Goal: Task Accomplishment & Management: Use online tool/utility

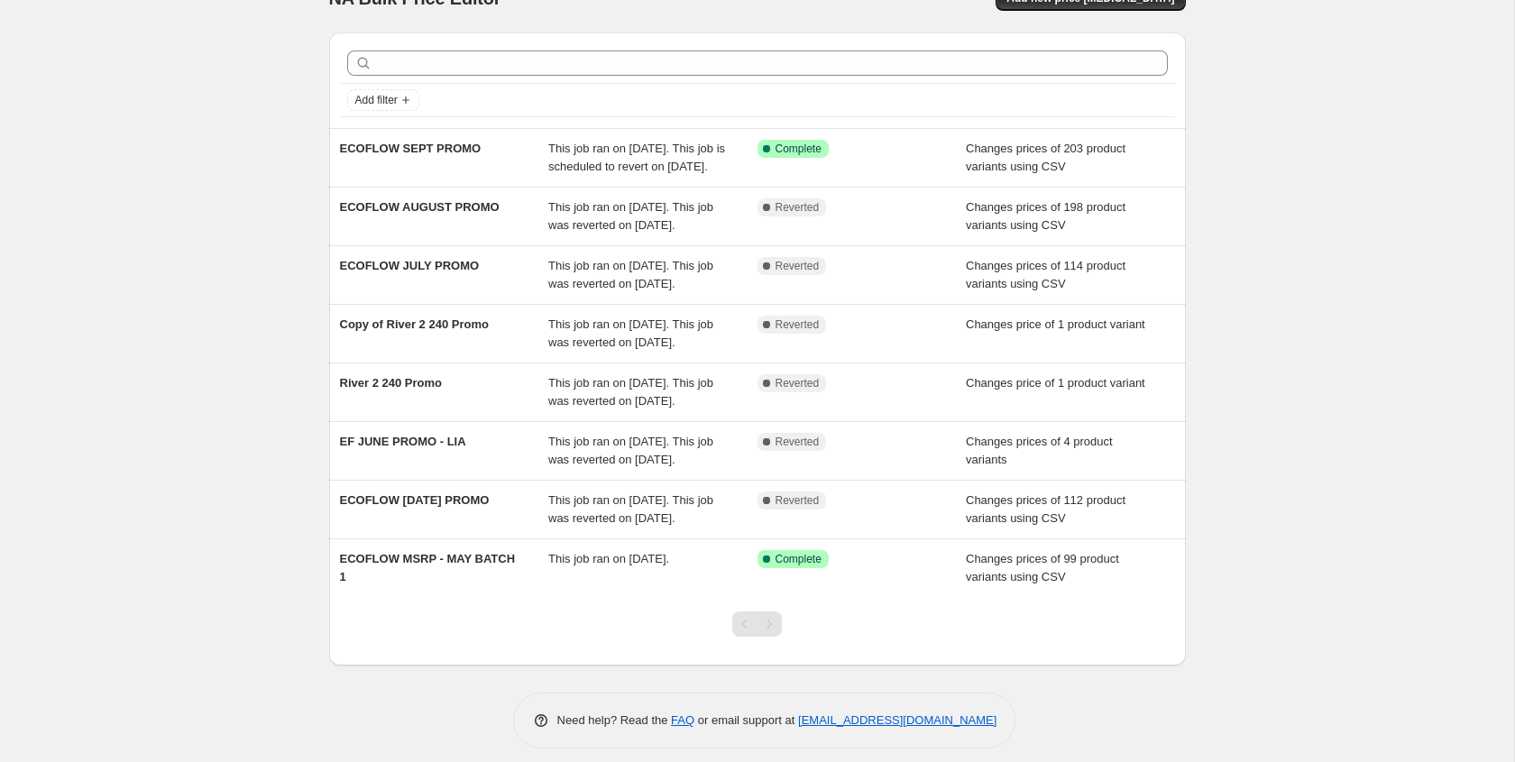
scroll to position [45, 0]
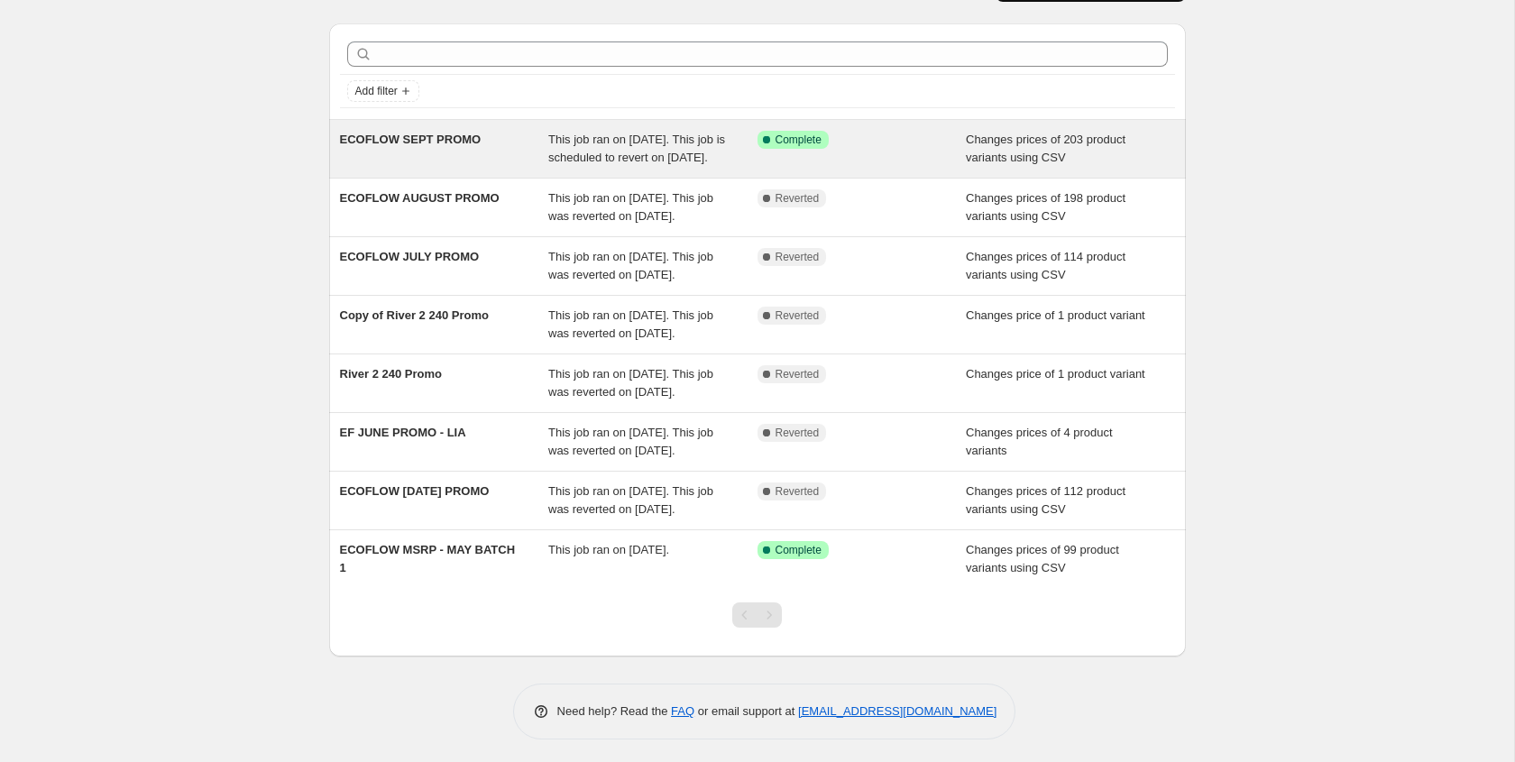
click at [637, 152] on span "This job ran on September 1, 2025. This job is scheduled to revert on September…" at bounding box center [636, 149] width 177 height 32
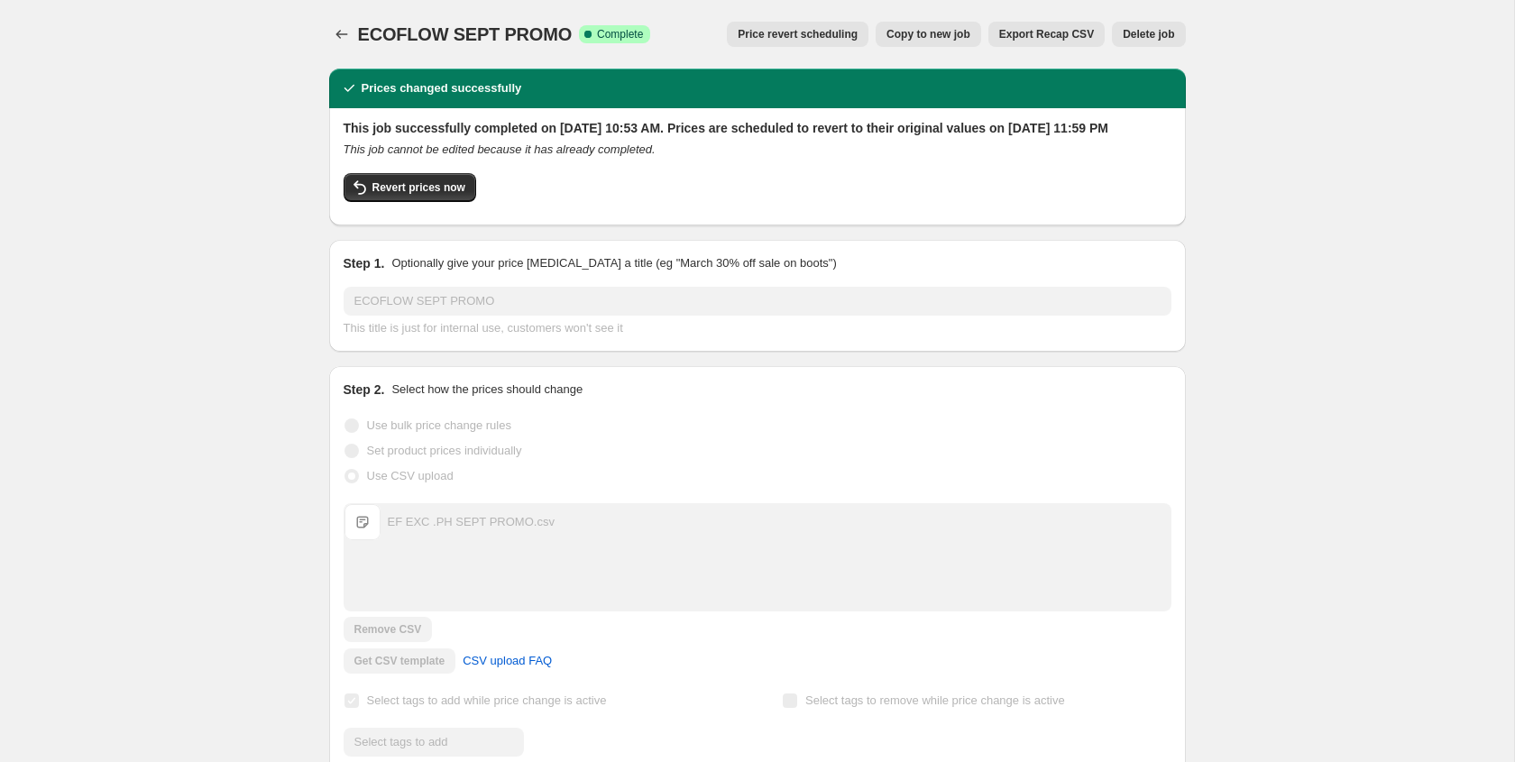
click at [1150, 39] on span "Delete job" at bounding box center [1148, 34] width 51 height 14
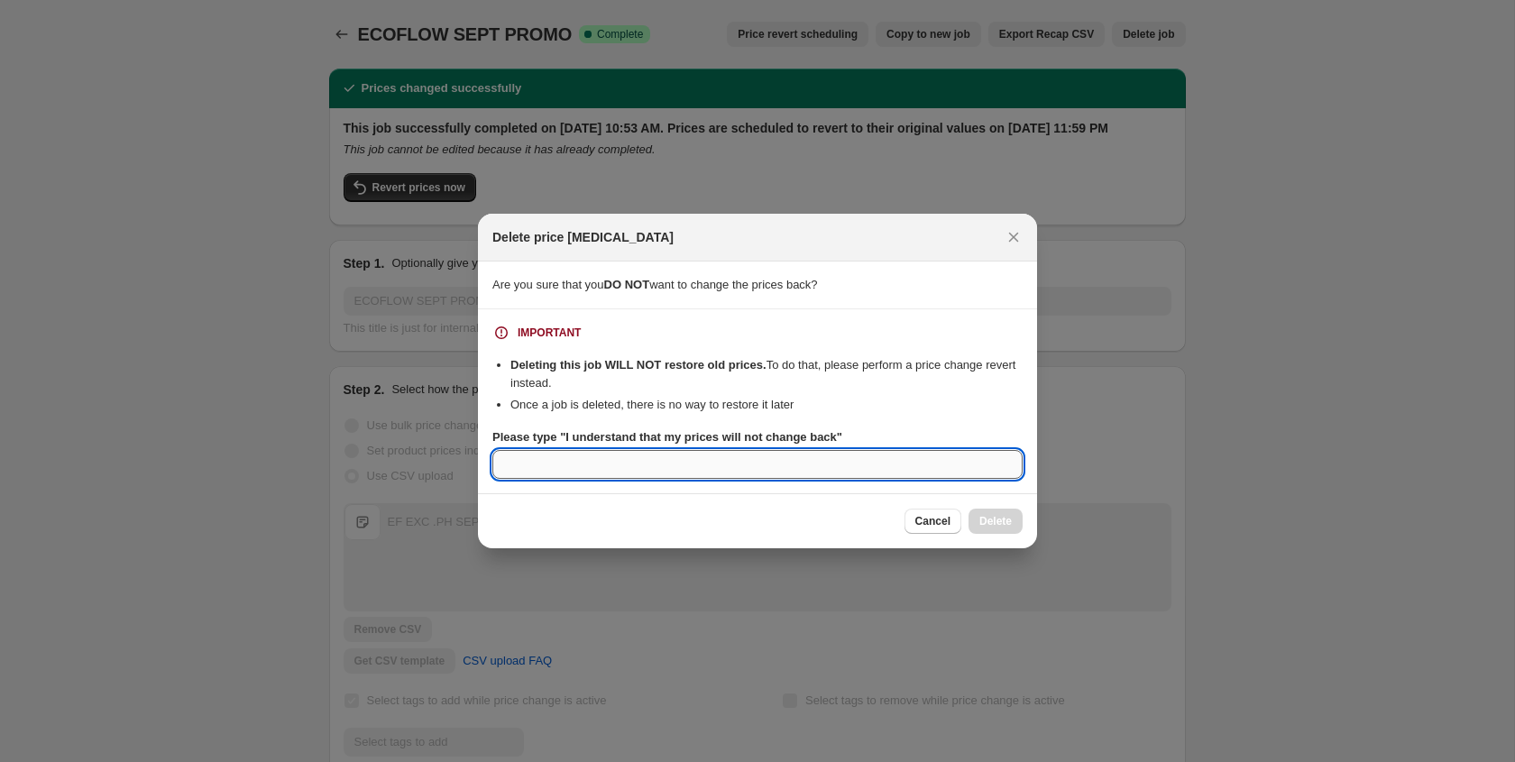
click at [825, 467] on input "Please type "I understand that my prices will not change back"" at bounding box center [758, 464] width 530 height 29
click at [1019, 243] on icon "Close" at bounding box center [1014, 237] width 18 height 18
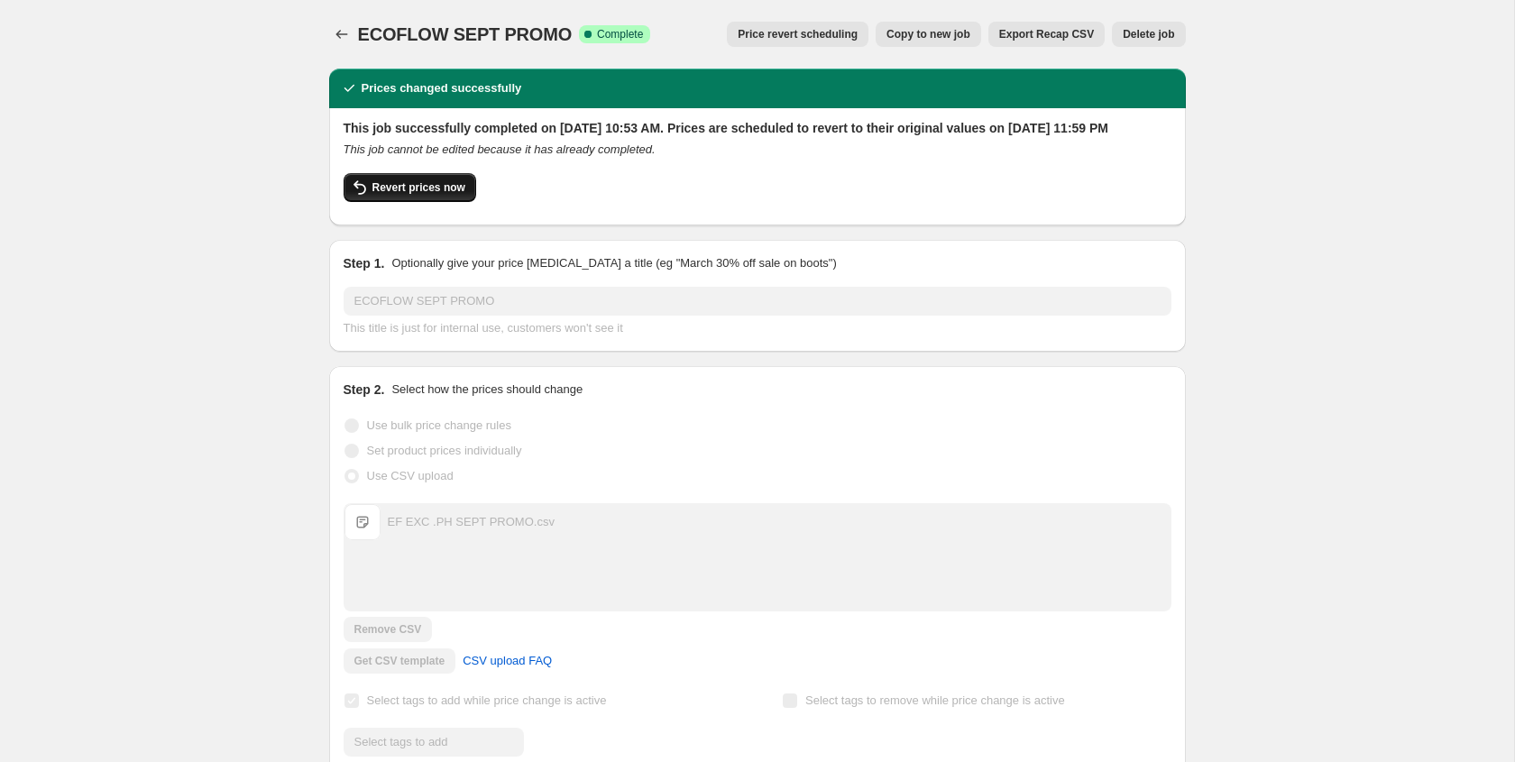
click at [424, 202] on button "Revert prices now" at bounding box center [410, 187] width 133 height 29
checkbox input "false"
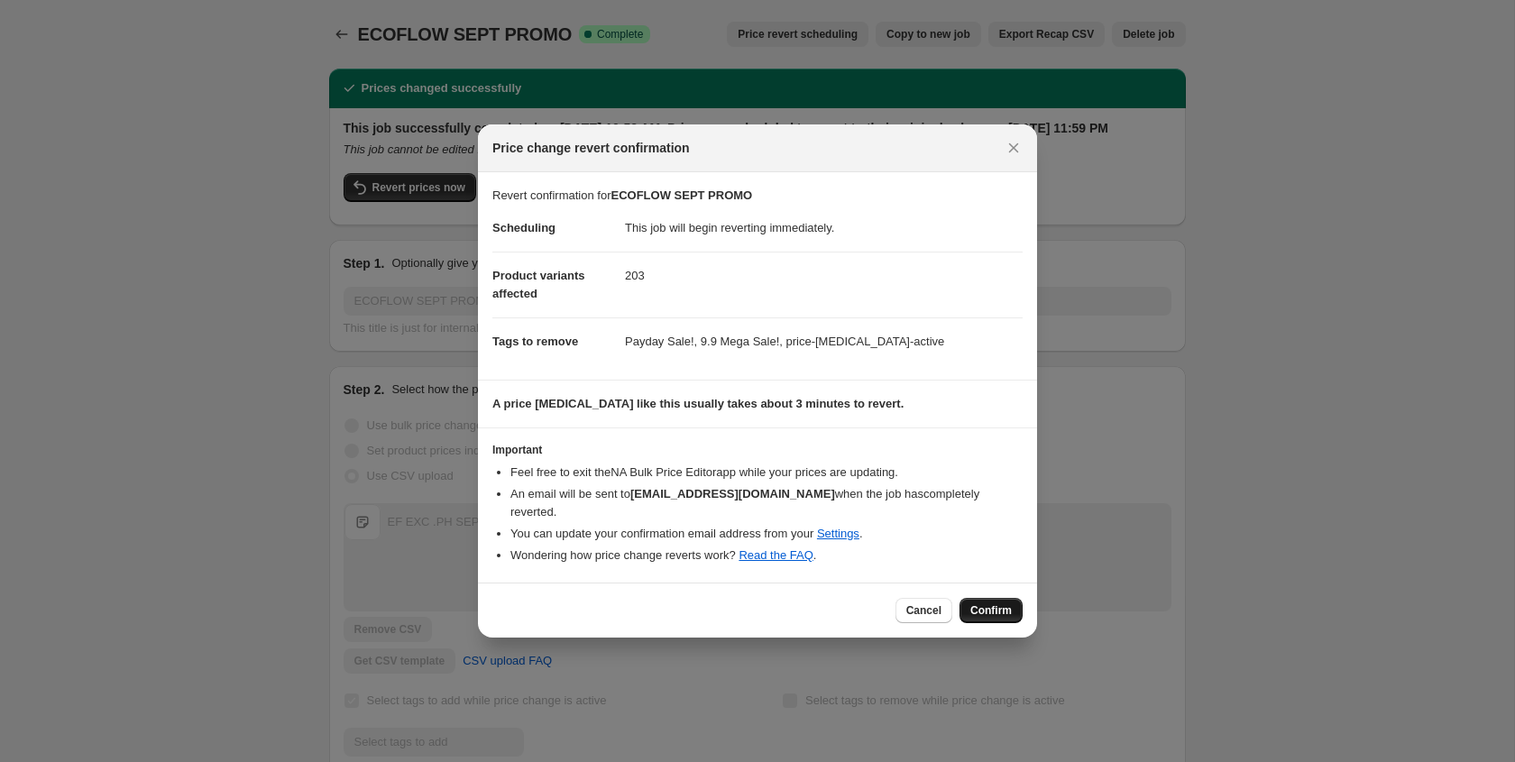
click at [998, 608] on span "Confirm" at bounding box center [991, 610] width 41 height 14
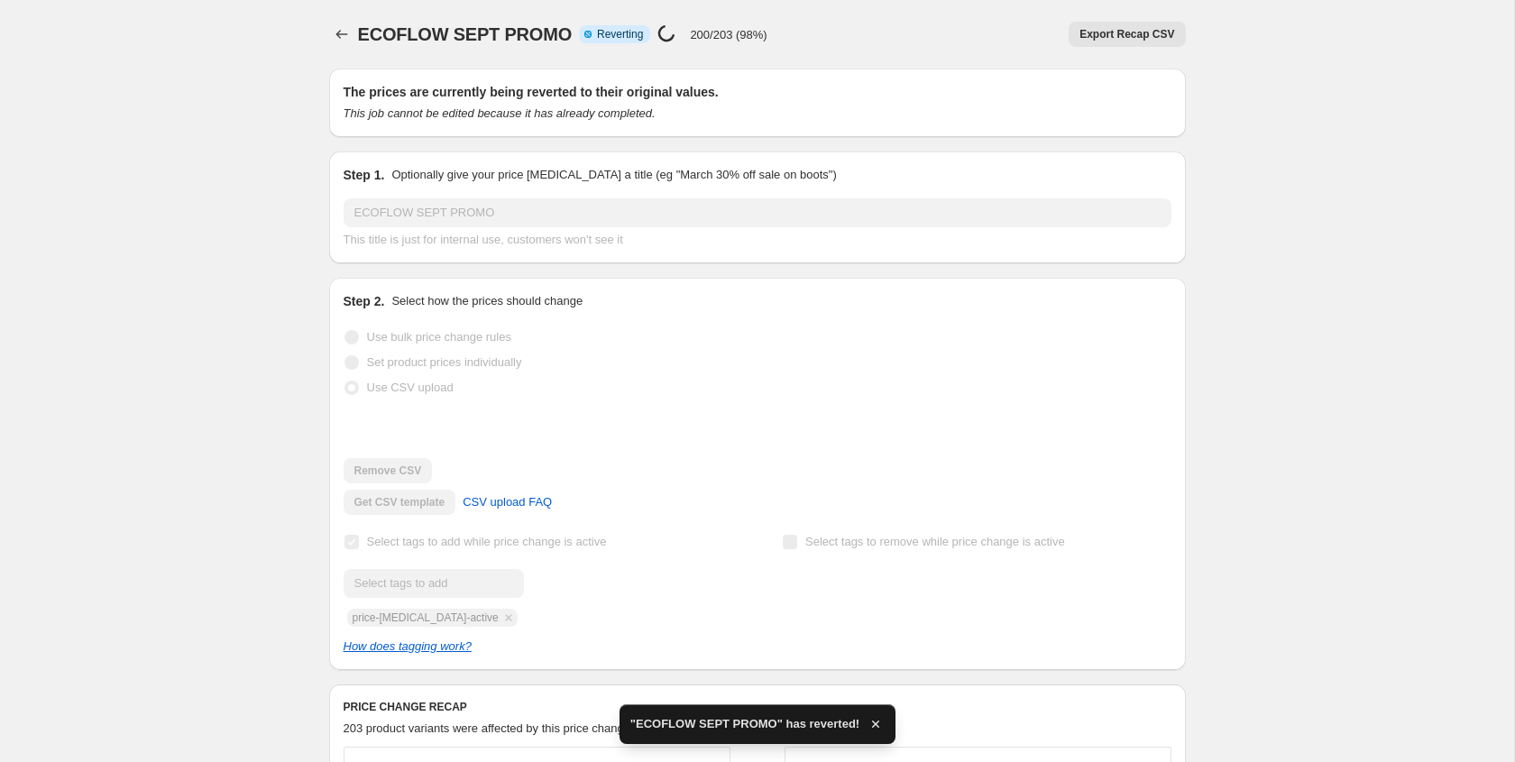
checkbox input "true"
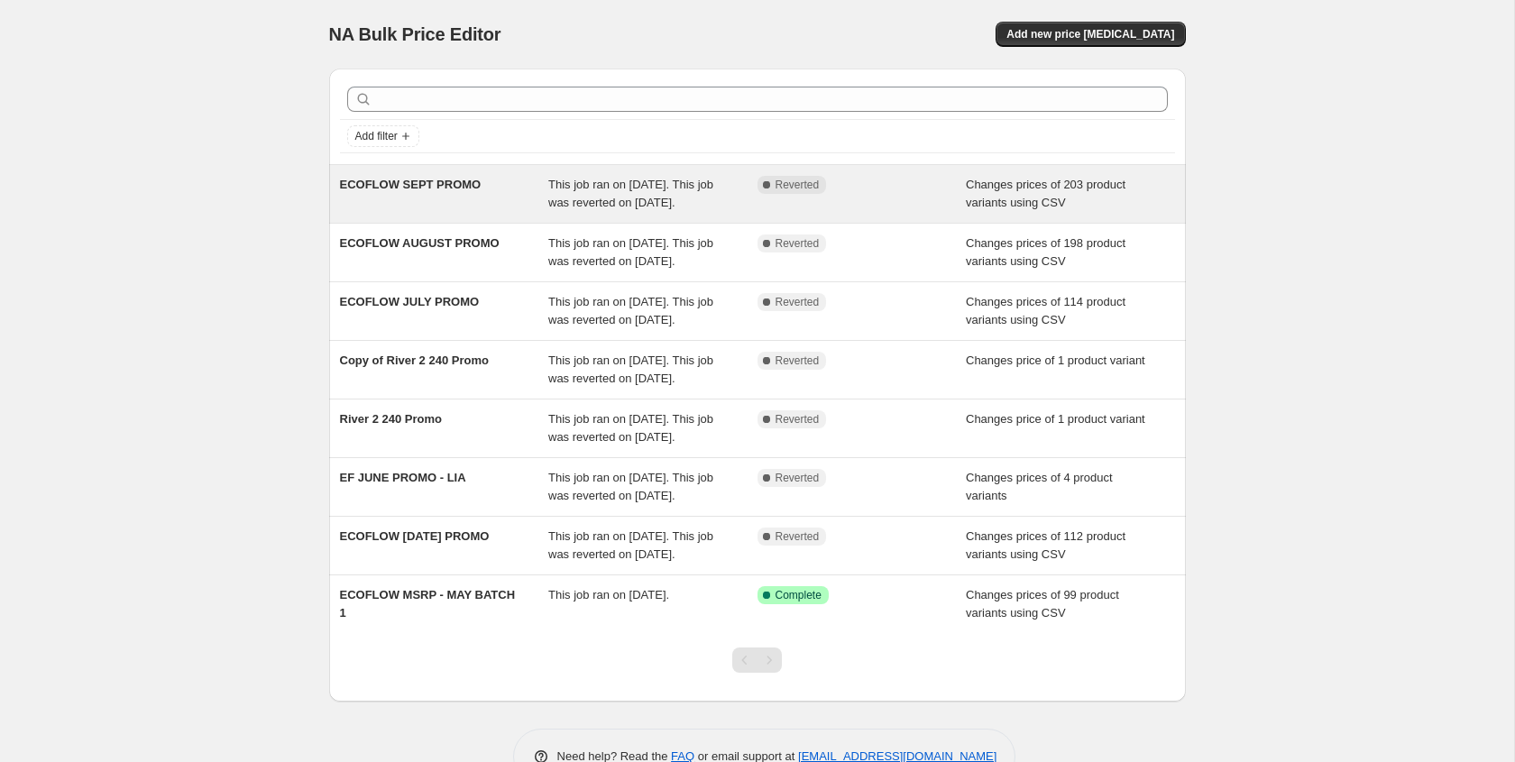
click at [932, 189] on div "Complete Reverted" at bounding box center [849, 185] width 182 height 18
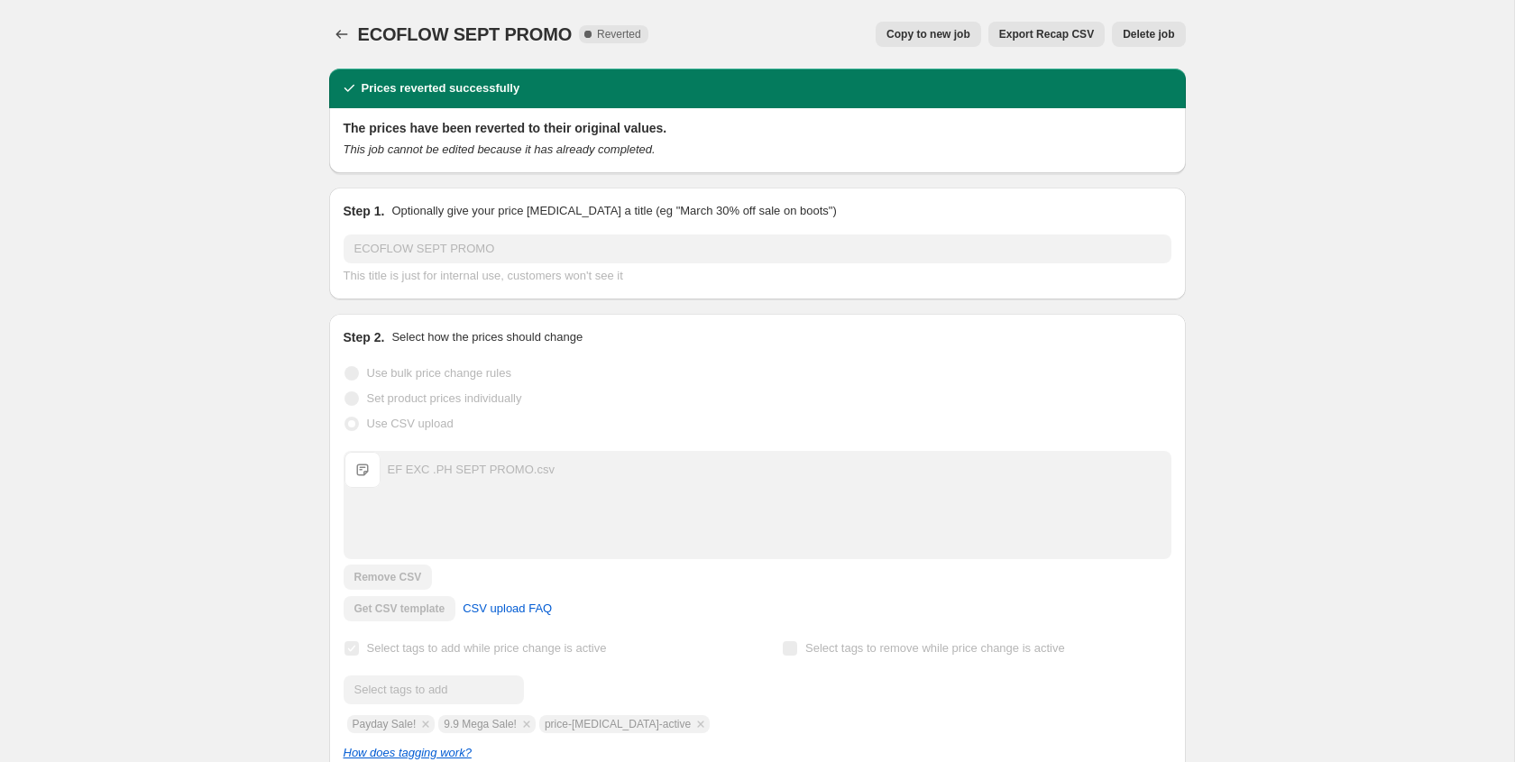
click at [1149, 35] on span "Delete job" at bounding box center [1148, 34] width 51 height 14
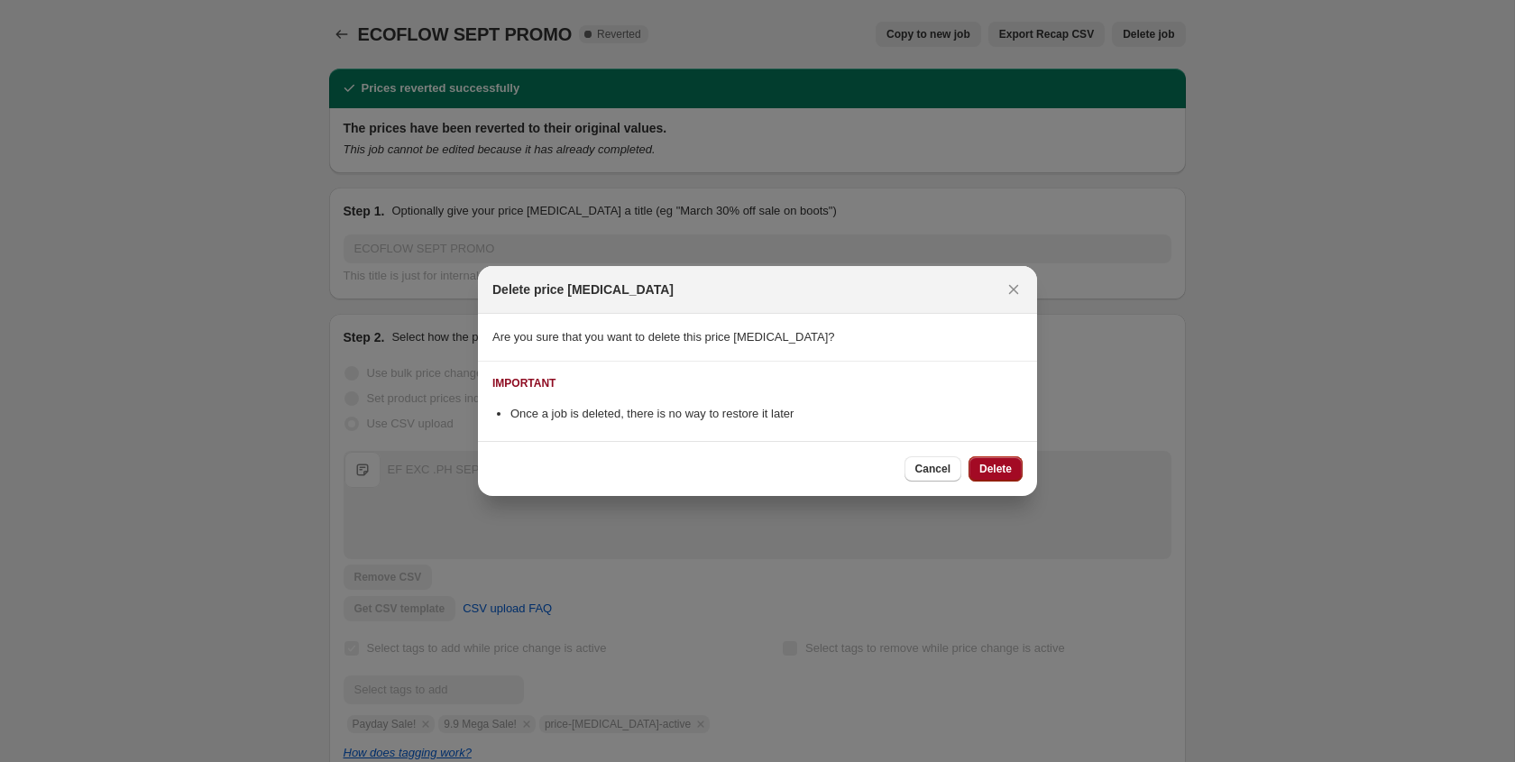
click at [999, 475] on span "Delete" at bounding box center [996, 469] width 32 height 14
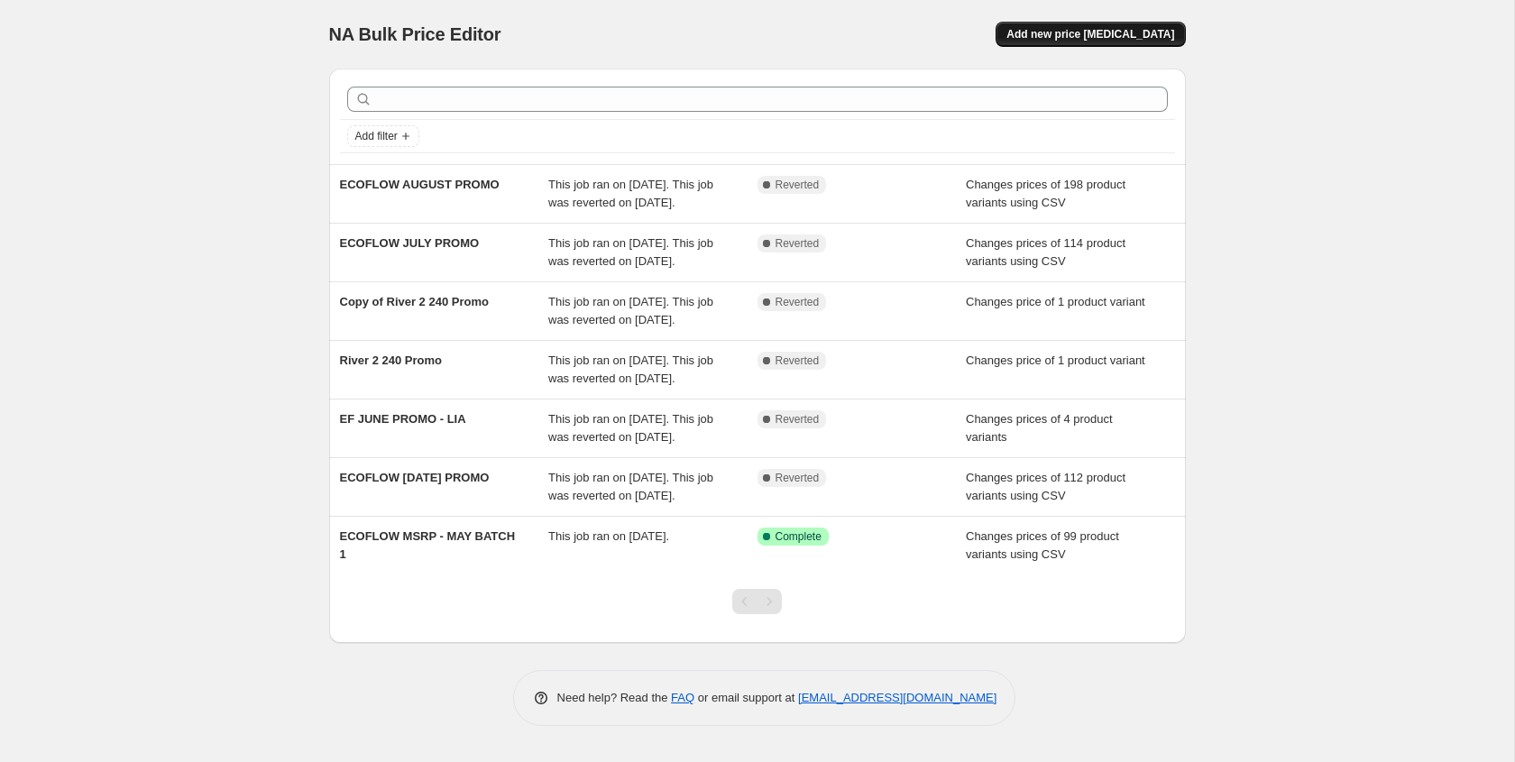
click at [1144, 26] on button "Add new price [MEDICAL_DATA]" at bounding box center [1090, 34] width 189 height 25
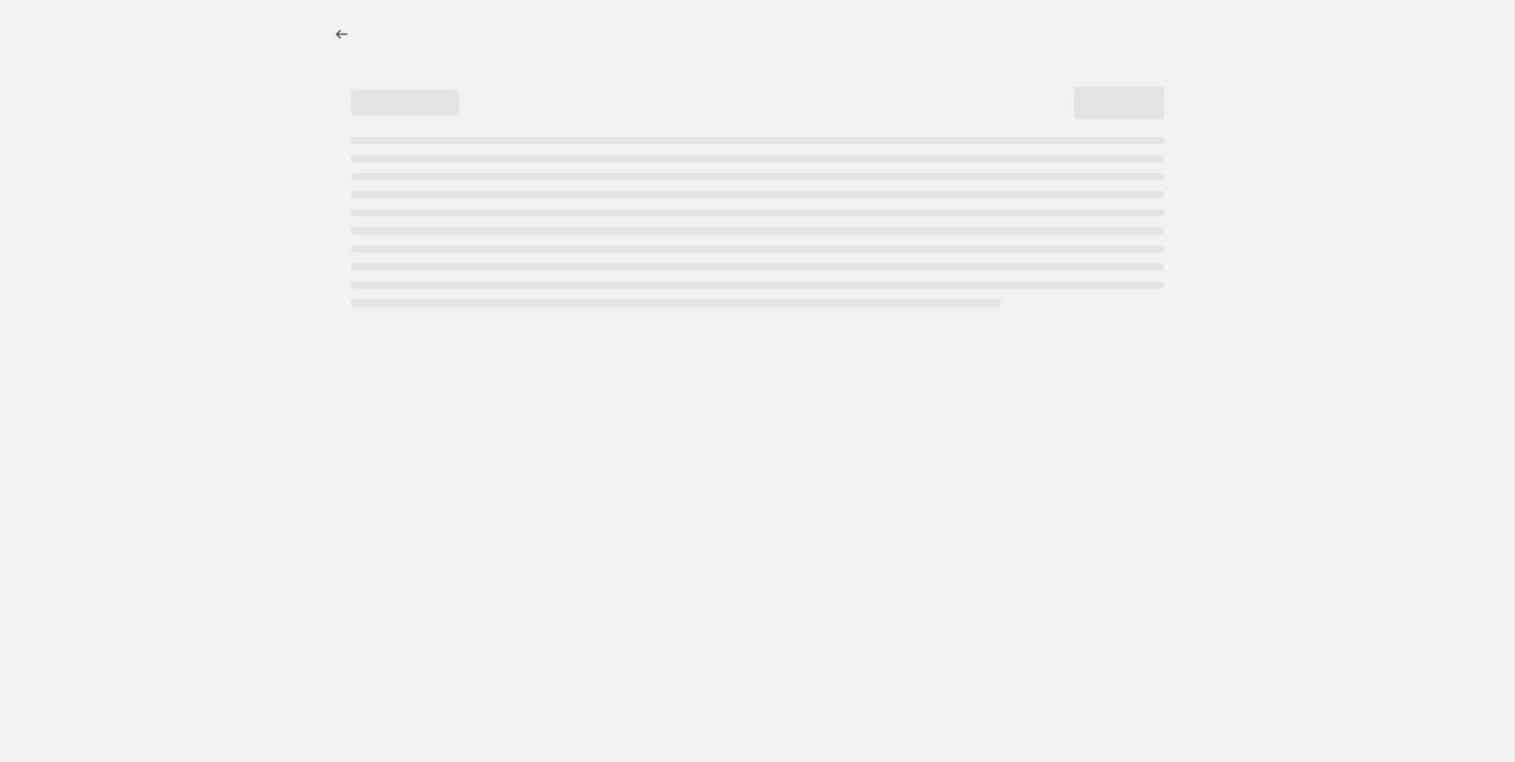
select select "percentage"
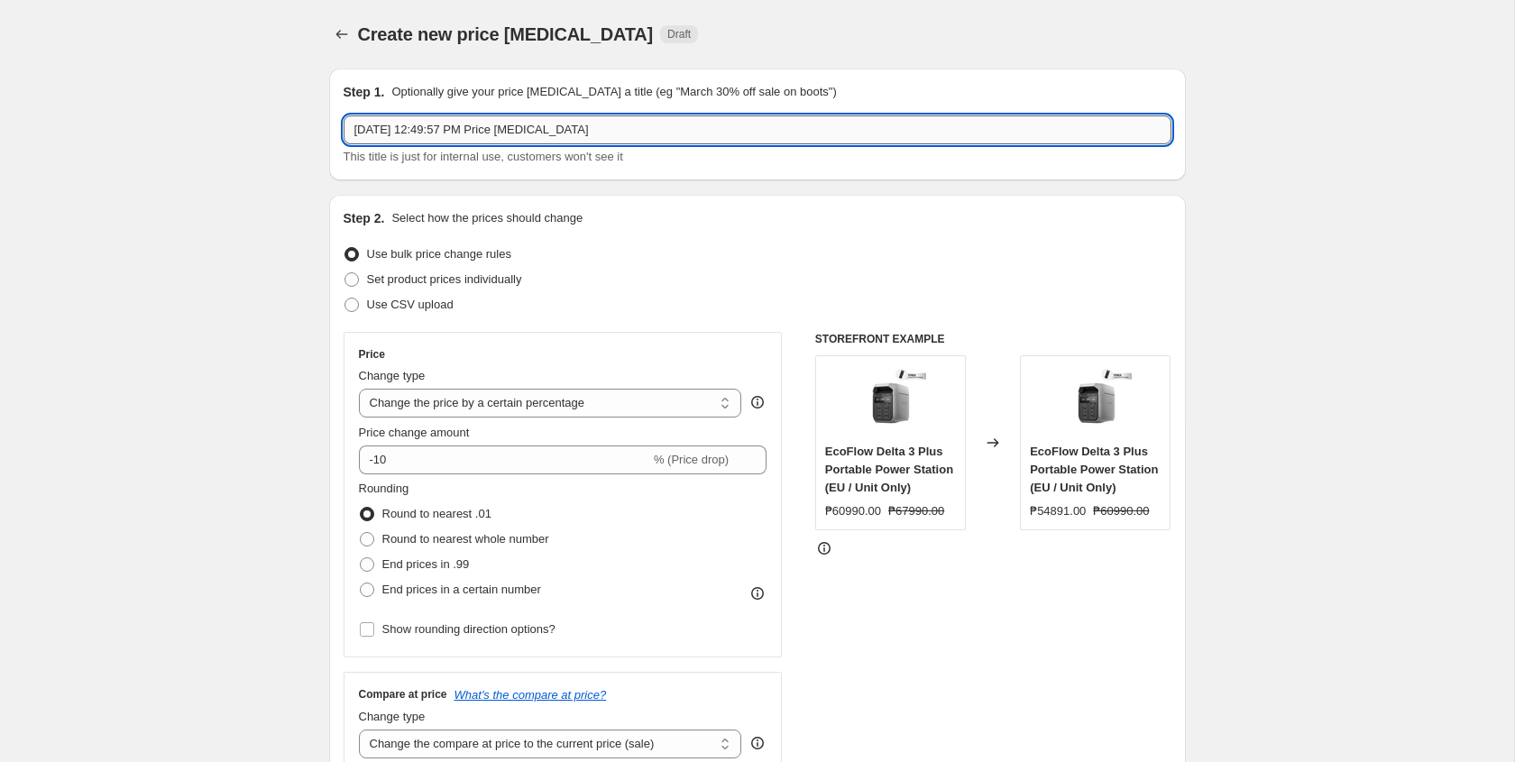
click at [521, 125] on input "[DATE] 12:49:57 PM Price [MEDICAL_DATA]" at bounding box center [758, 129] width 828 height 29
type input "e"
type input "ECOFLOW SEPT PROMO"
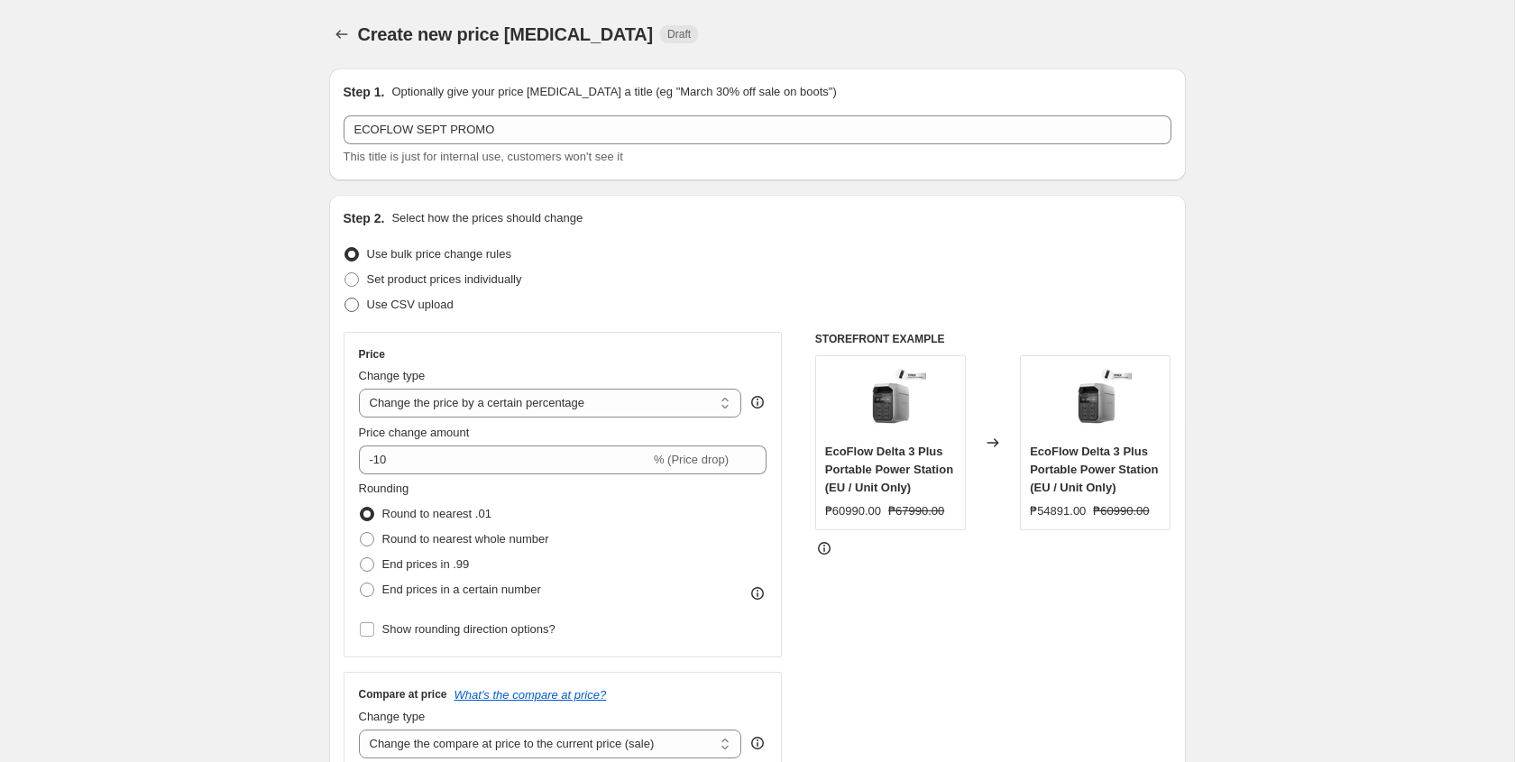
click at [360, 303] on label "Use CSV upload" at bounding box center [399, 304] width 110 height 25
click at [345, 299] on input "Use CSV upload" at bounding box center [345, 298] width 1 height 1
radio input "true"
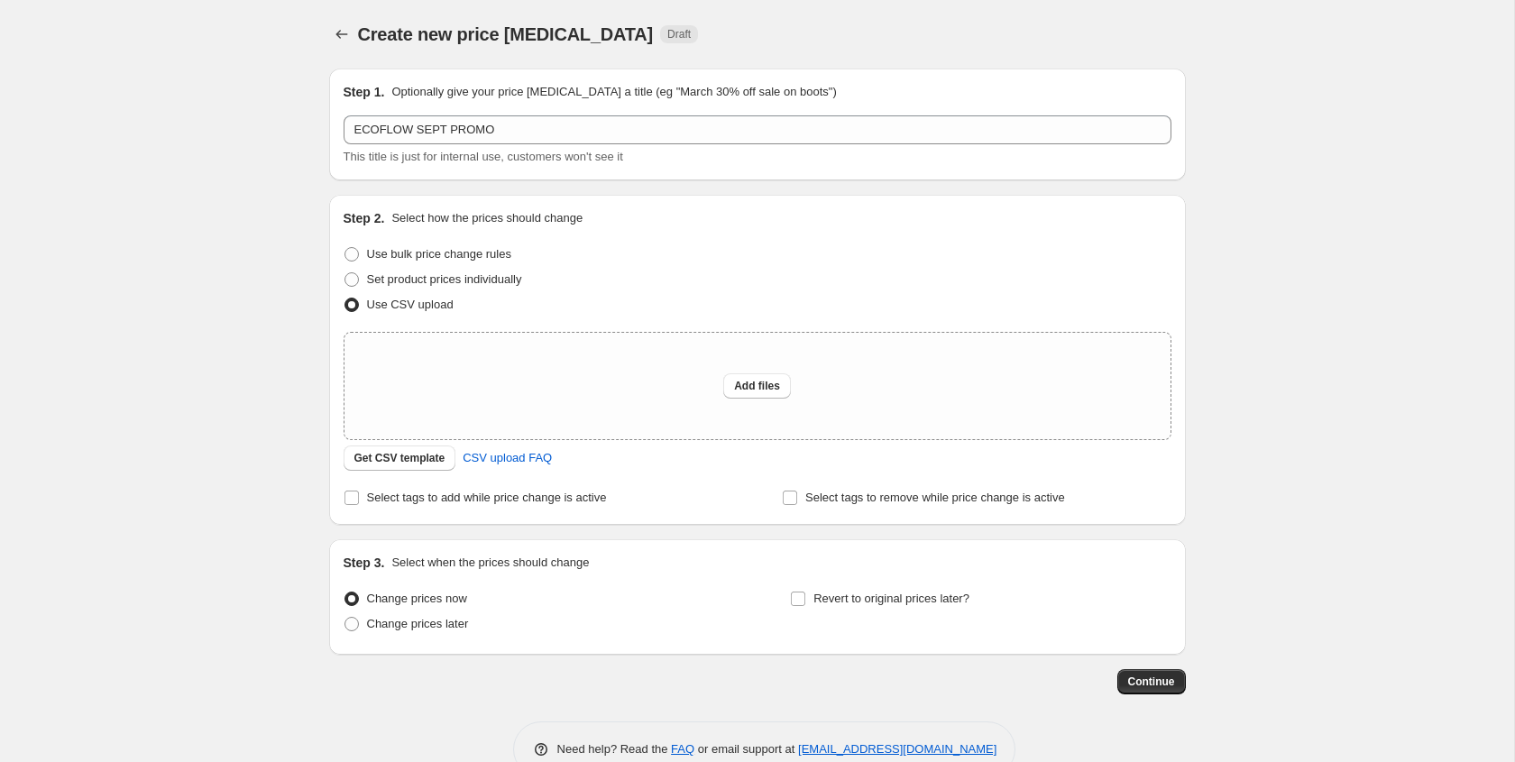
scroll to position [42, 0]
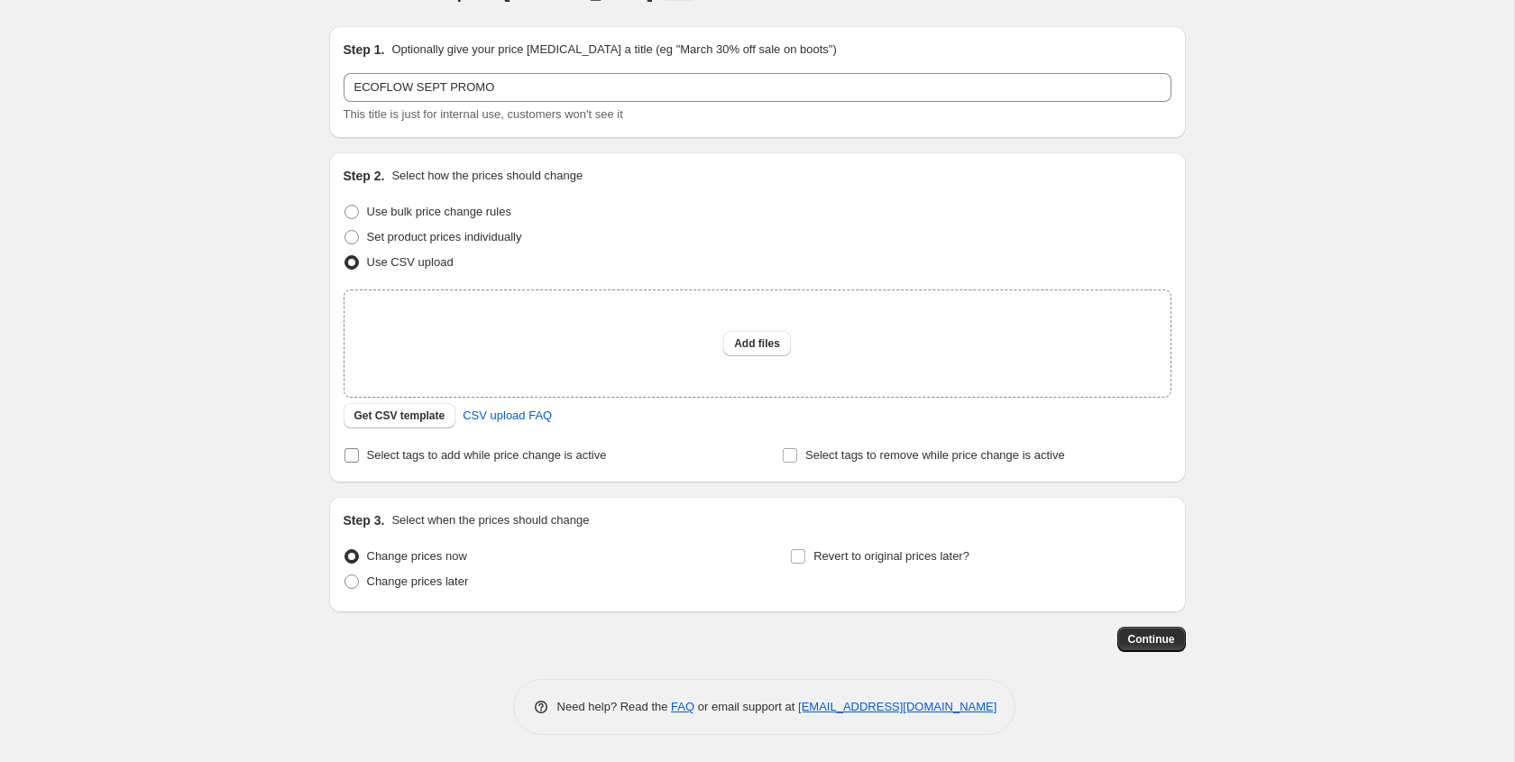
click at [384, 452] on span "Select tags to add while price change is active" at bounding box center [487, 455] width 240 height 14
click at [359, 452] on input "Select tags to add while price change is active" at bounding box center [352, 455] width 14 height 14
checkbox input "true"
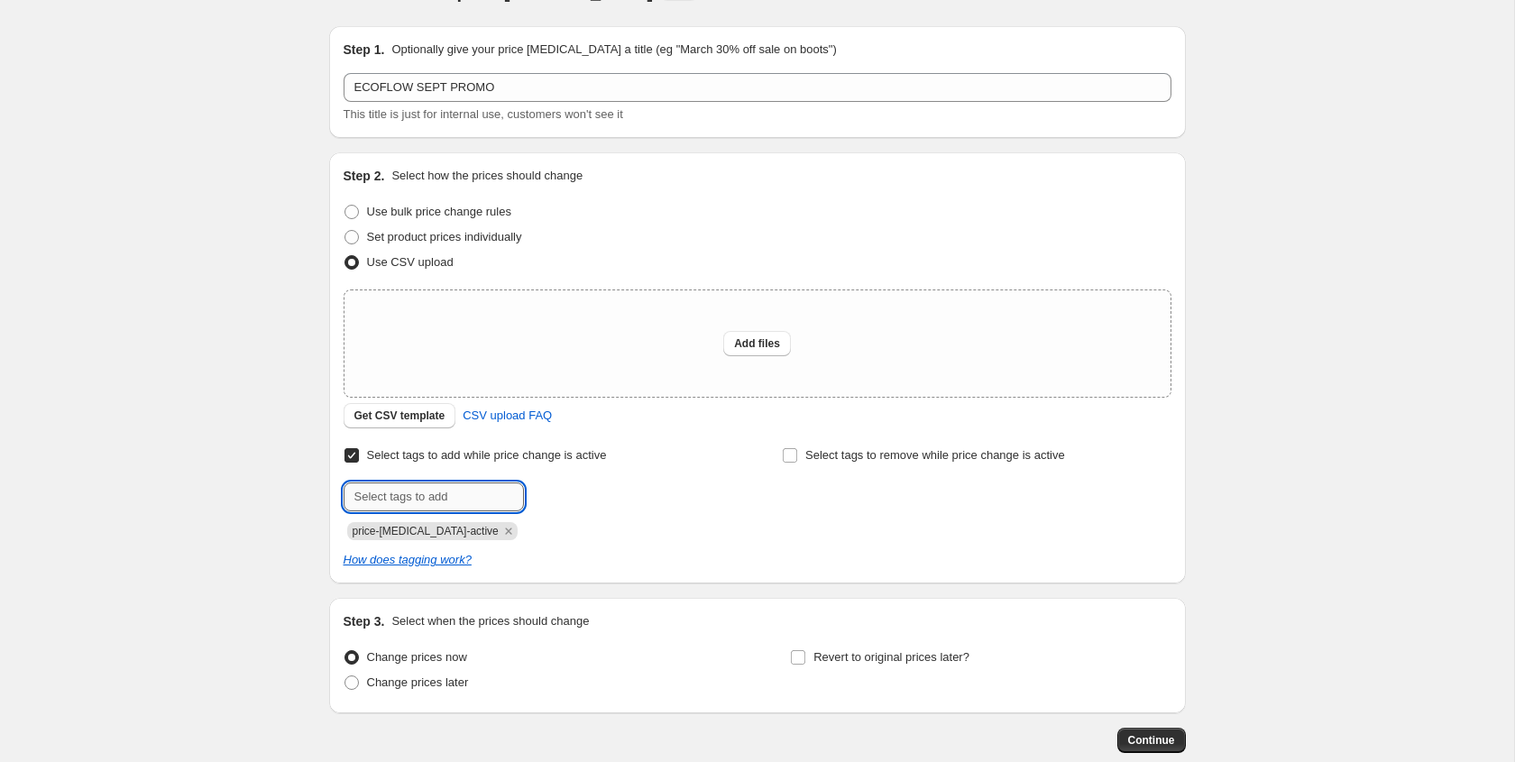
click at [400, 502] on input "text" at bounding box center [434, 497] width 180 height 29
type input "9.9 Mega Sale!"
click at [586, 505] on button "Add 9.9 Mega [PERSON_NAME]..." at bounding box center [626, 495] width 194 height 25
click at [474, 489] on input "text" at bounding box center [434, 497] width 180 height 29
type input "Payday Sale!"
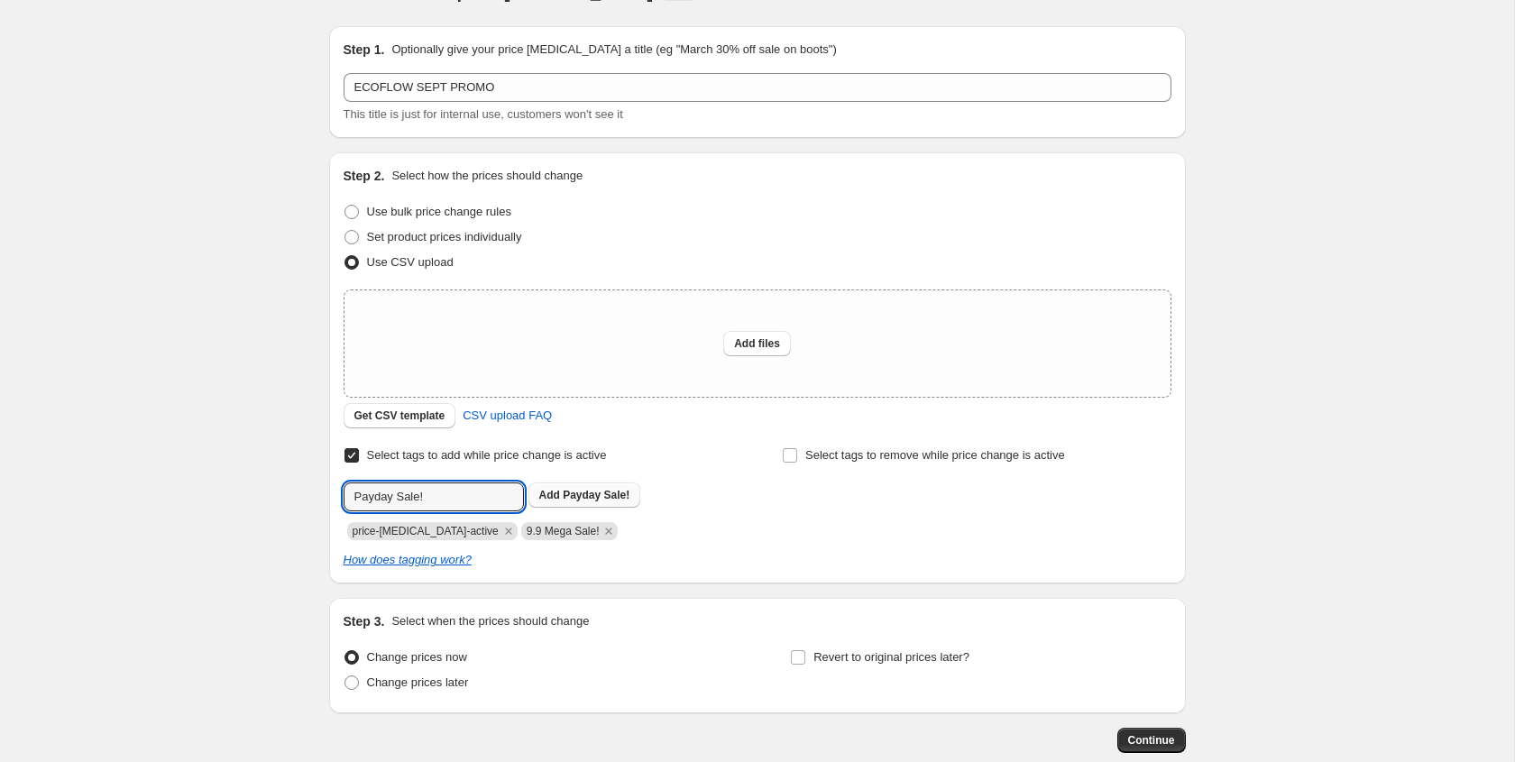
click at [594, 489] on span "Payday Sale!" at bounding box center [596, 495] width 67 height 13
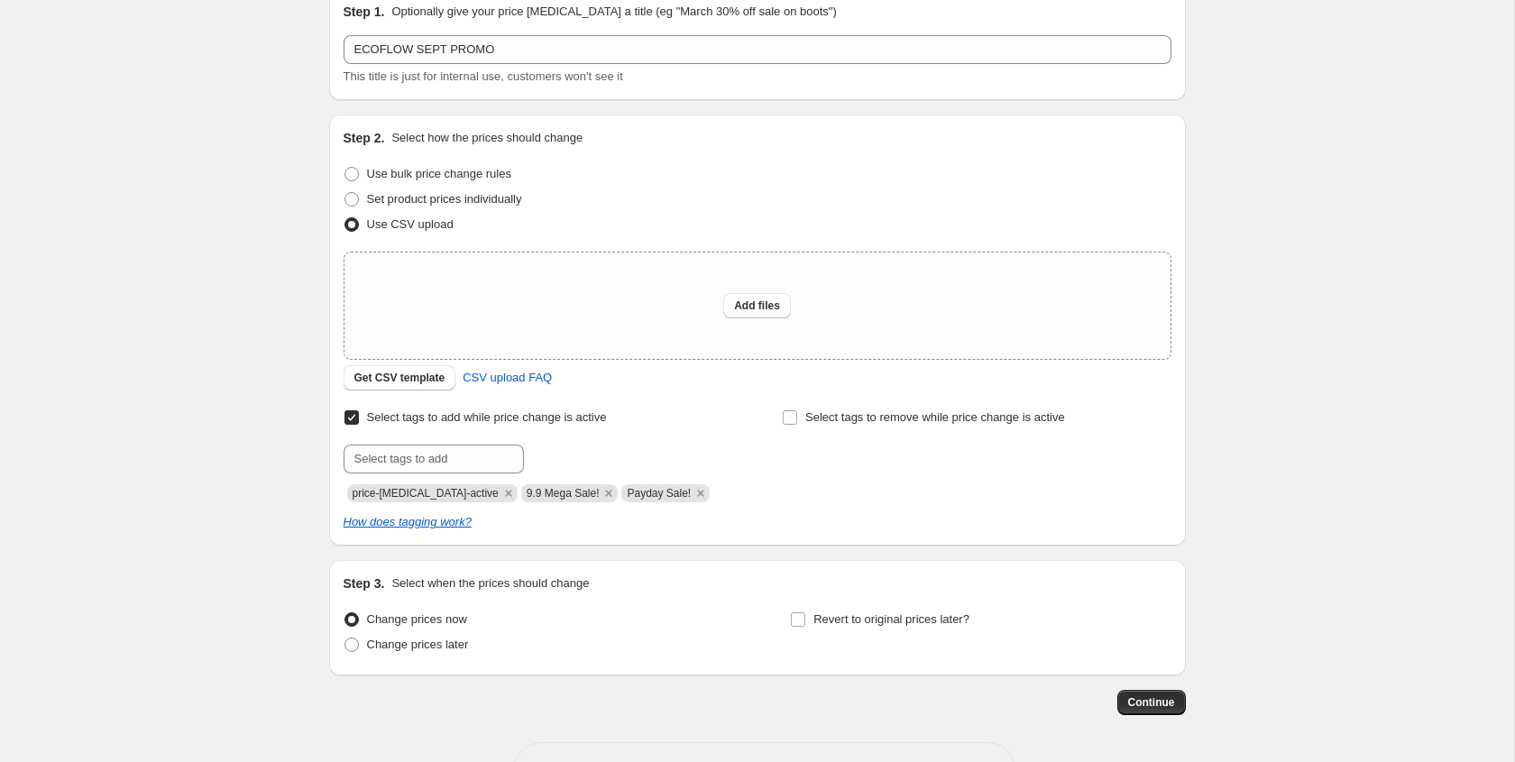
scroll to position [83, 0]
click at [883, 613] on span "Revert to original prices later?" at bounding box center [892, 617] width 156 height 14
click at [806, 613] on input "Revert to original prices later?" at bounding box center [798, 617] width 14 height 14
checkbox input "true"
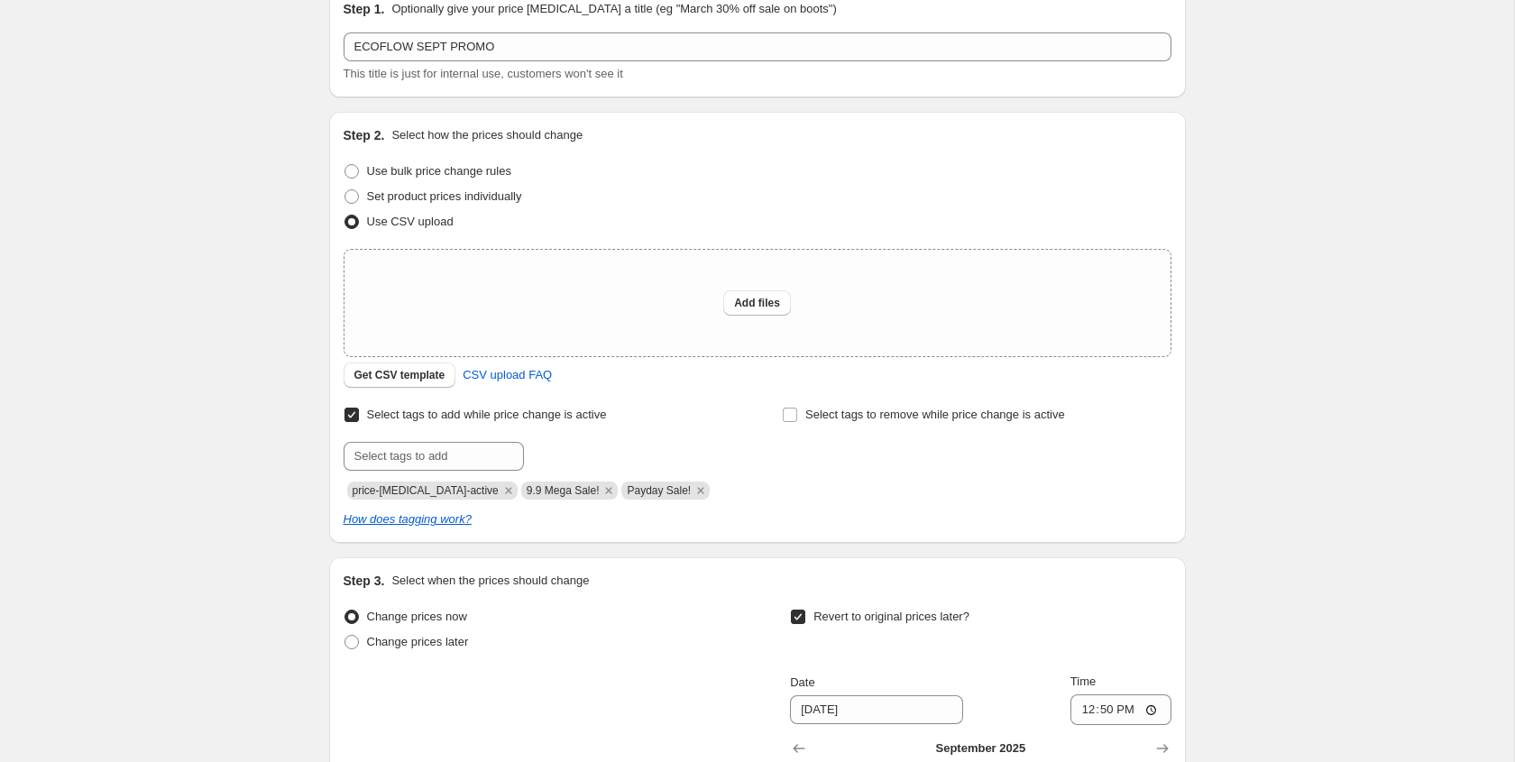
scroll to position [452, 0]
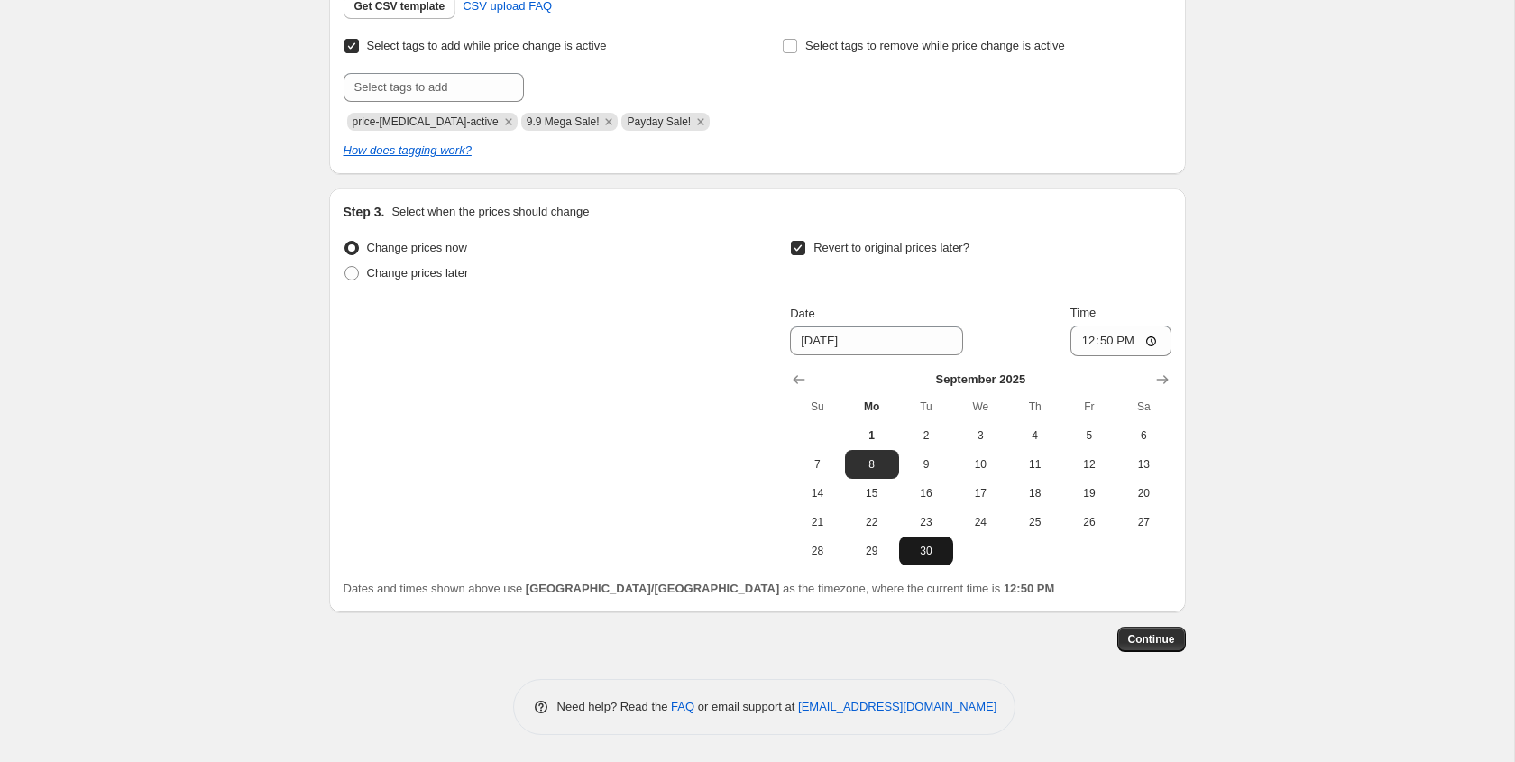
click at [934, 558] on button "30" at bounding box center [926, 551] width 54 height 29
type input "[DATE]"
click at [1099, 352] on input "12:50" at bounding box center [1121, 341] width 101 height 31
click at [1146, 339] on input "12:50" at bounding box center [1121, 341] width 101 height 31
type input "23:59"
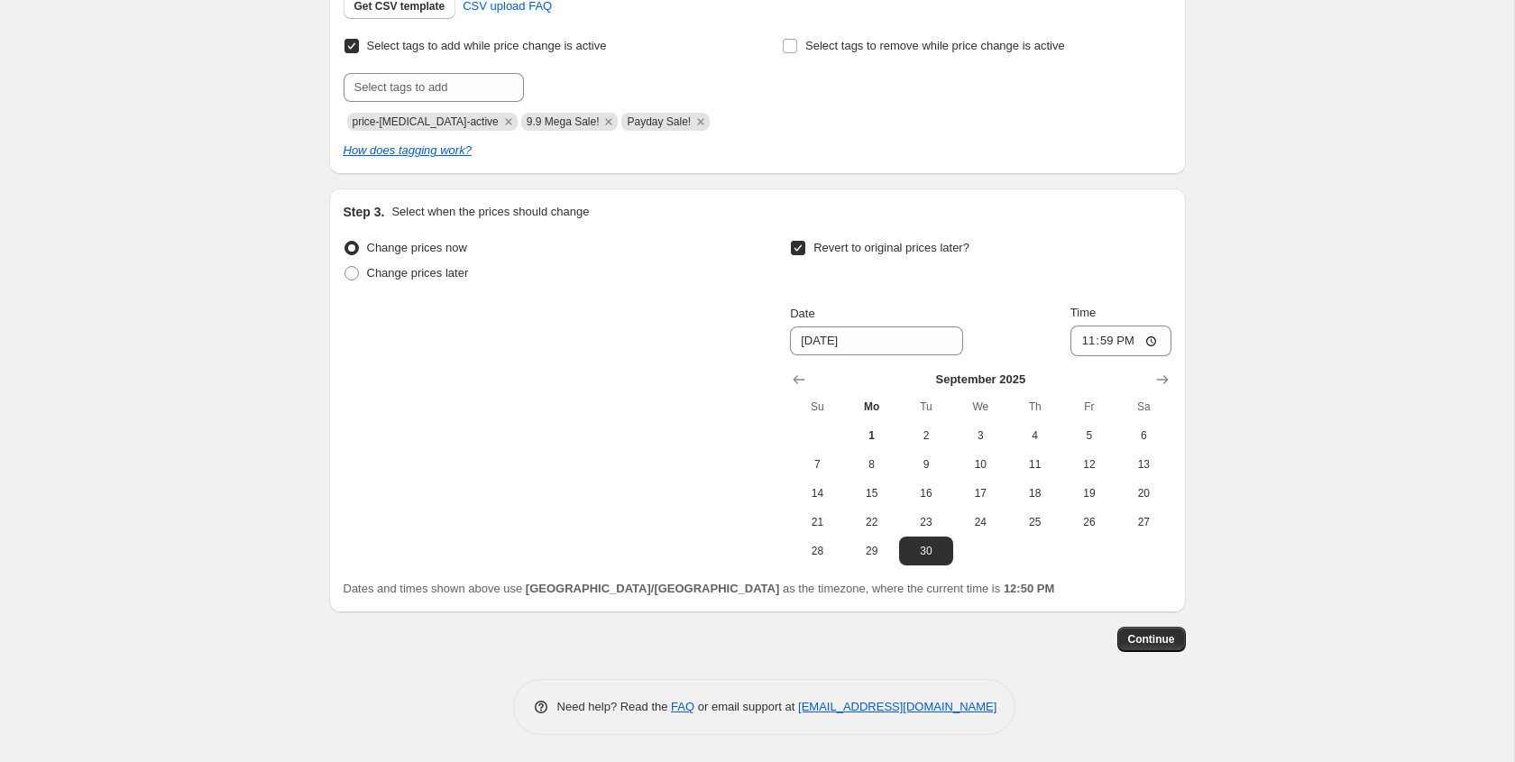
click at [1256, 352] on div "Create new price [MEDICAL_DATA]. This page is ready Create new price [MEDICAL_D…" at bounding box center [757, 155] width 1514 height 1214
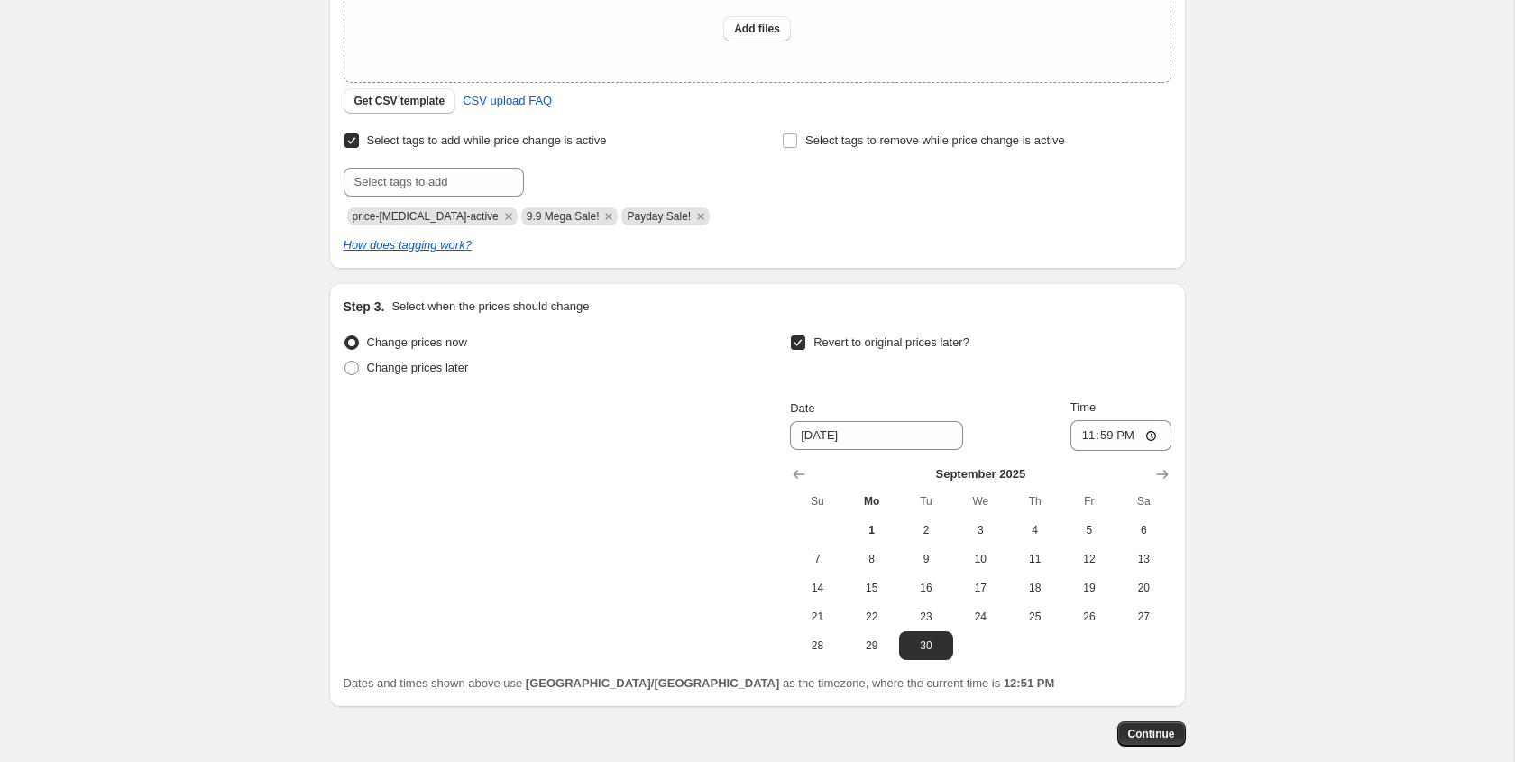
scroll to position [277, 0]
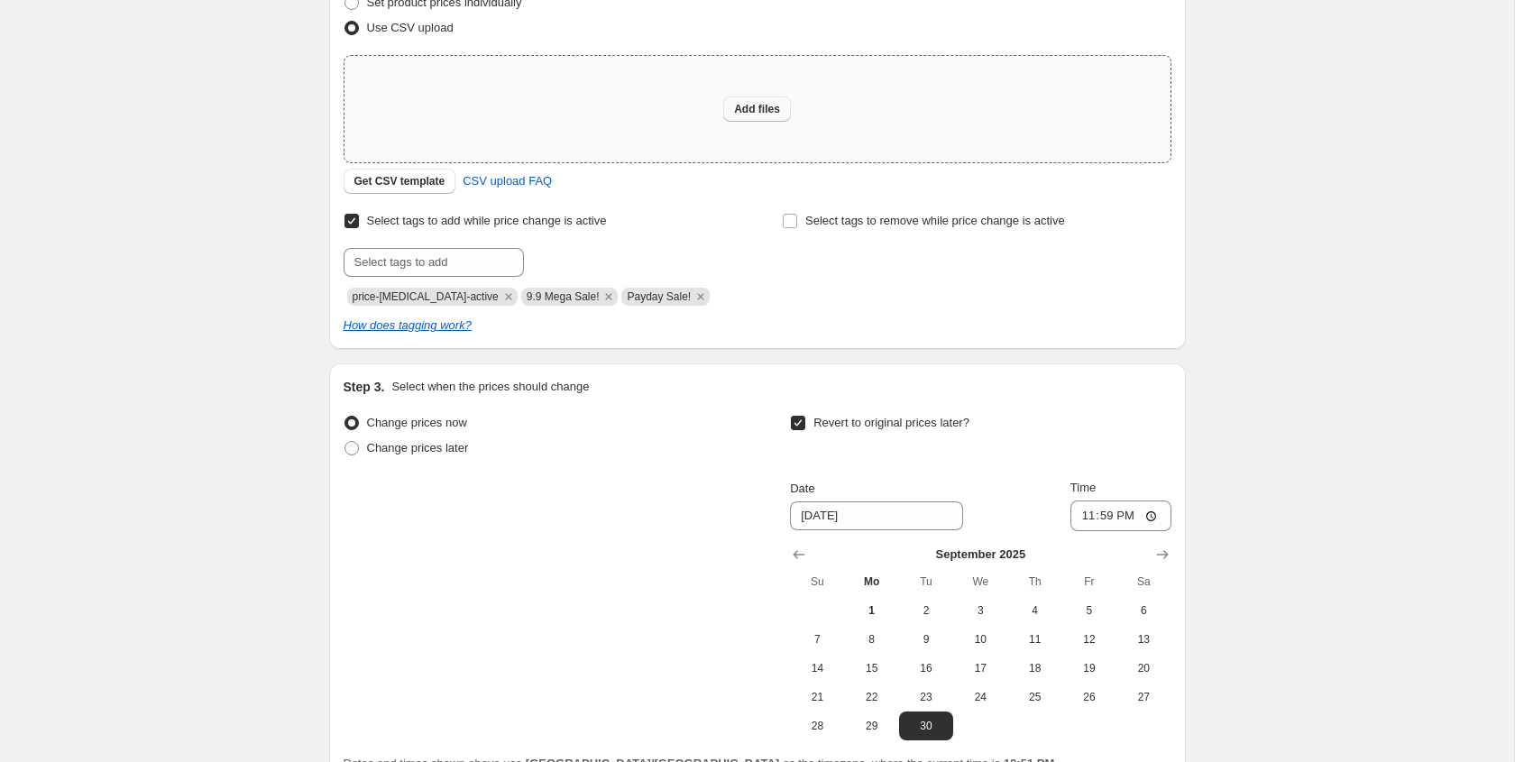
click at [752, 100] on button "Add files" at bounding box center [757, 109] width 68 height 25
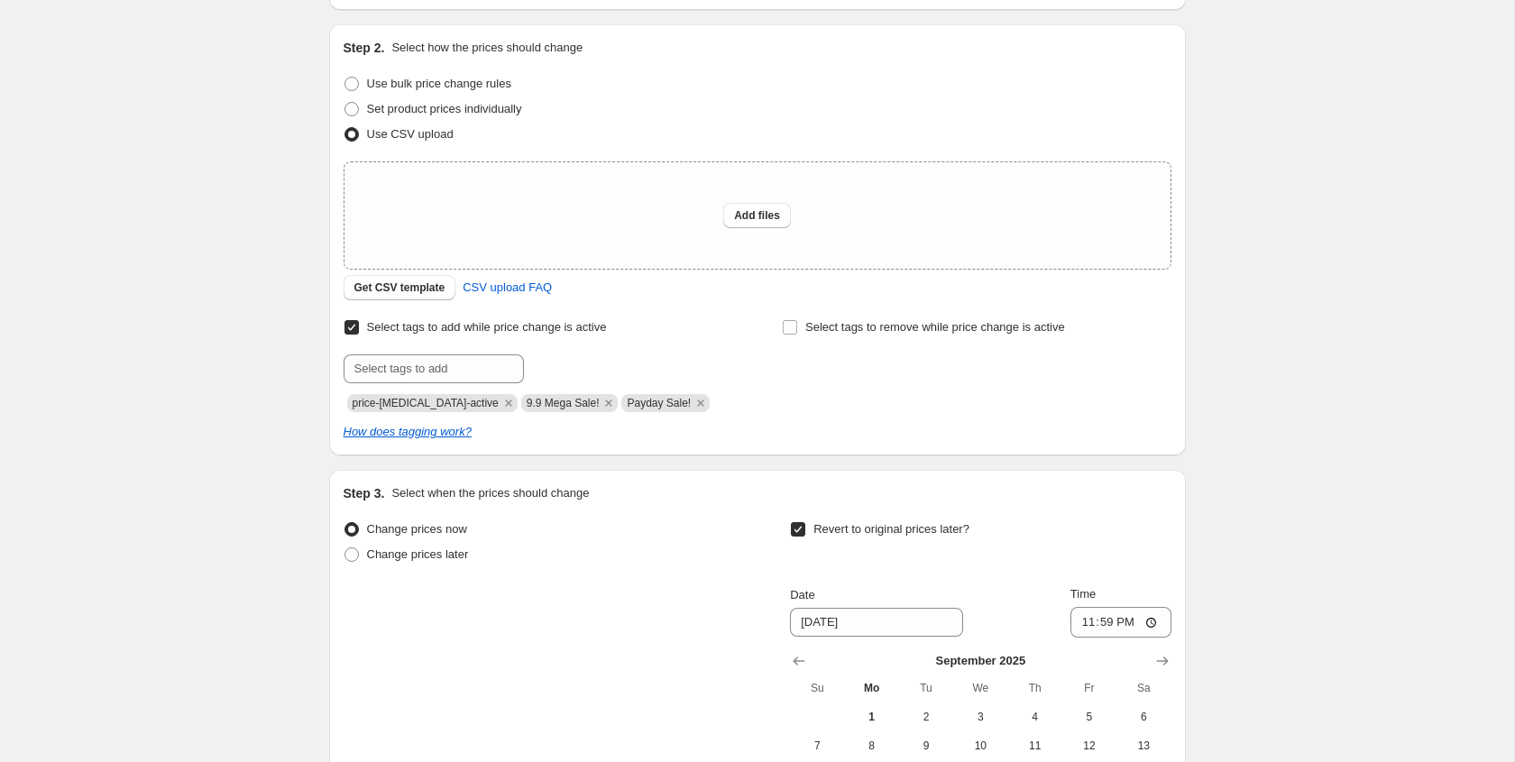
scroll to position [168, 0]
click at [758, 222] on span "Add files" at bounding box center [757, 218] width 46 height 14
click at [769, 222] on span "Add files" at bounding box center [757, 218] width 46 height 14
type input "C:\fakepath\EF EXC .PH SEPT PROMO.xlsx"
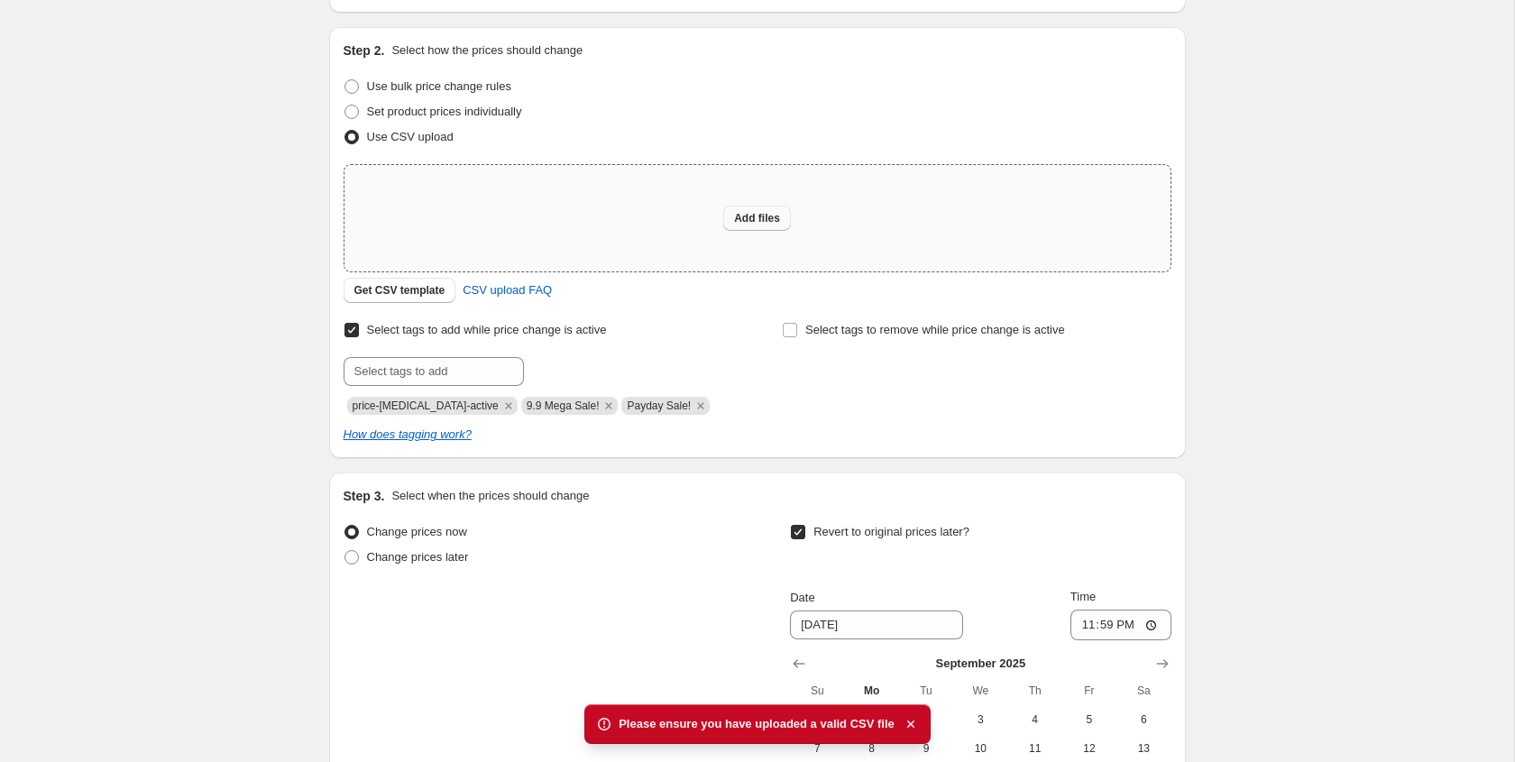
click at [734, 219] on span "Add files" at bounding box center [757, 218] width 46 height 14
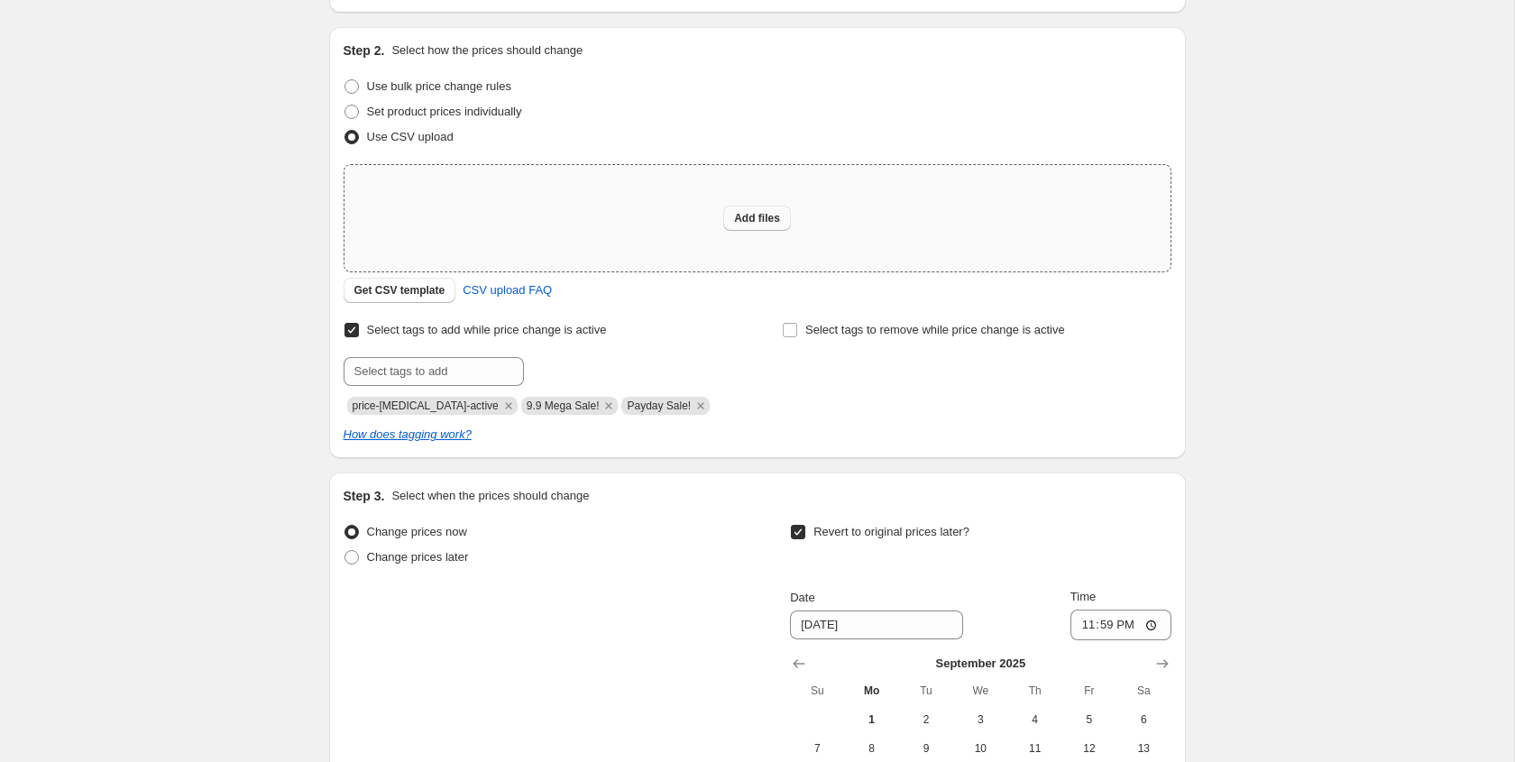
type input "C:\fakepath\EF EXC .PH SEPT PROMO.xlsx"
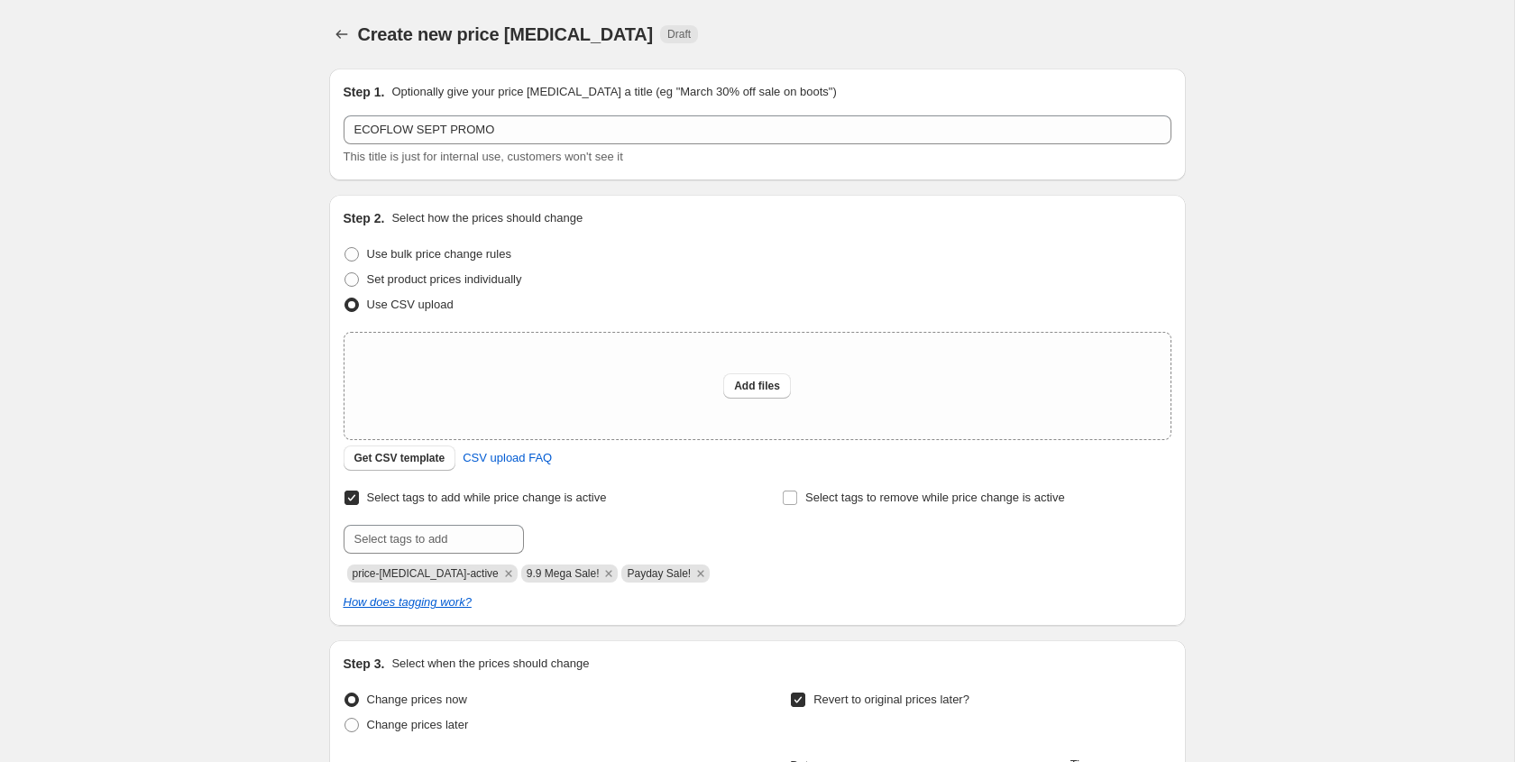
scroll to position [97, 0]
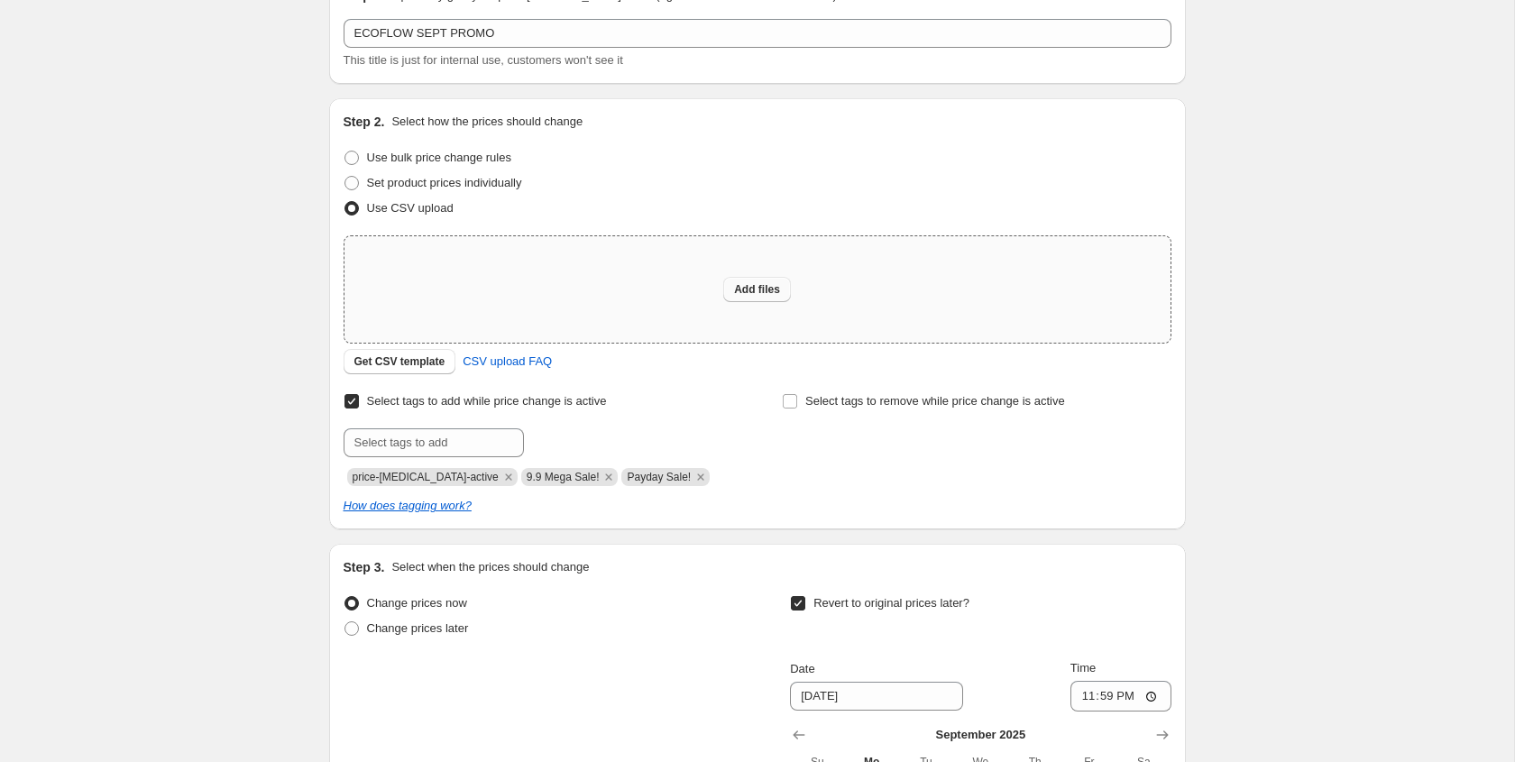
click at [755, 296] on span "Add files" at bounding box center [757, 289] width 46 height 14
type input "C:\fakepath\EF EXC .PH SEPT PROMO.csv"
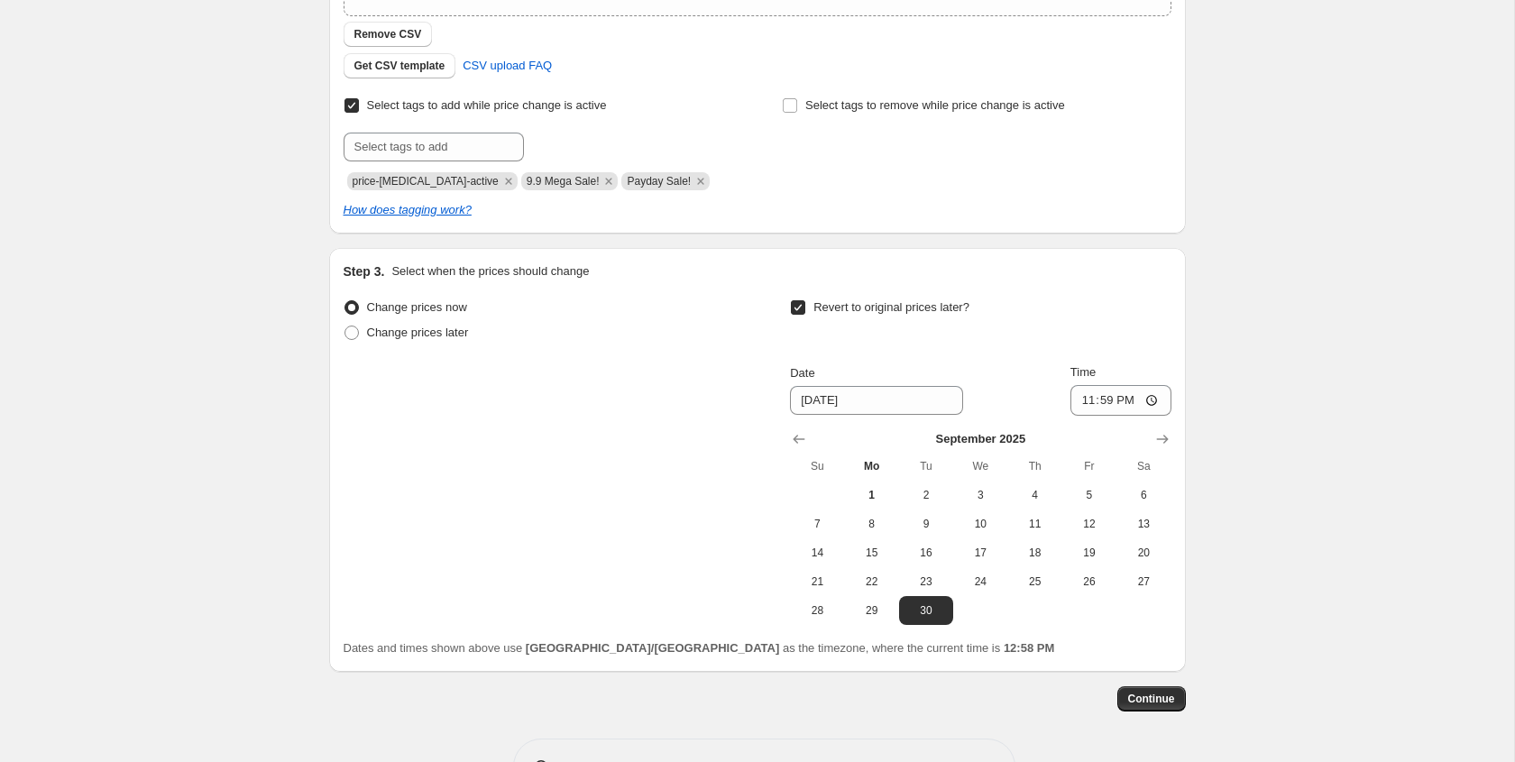
scroll to position [483, 0]
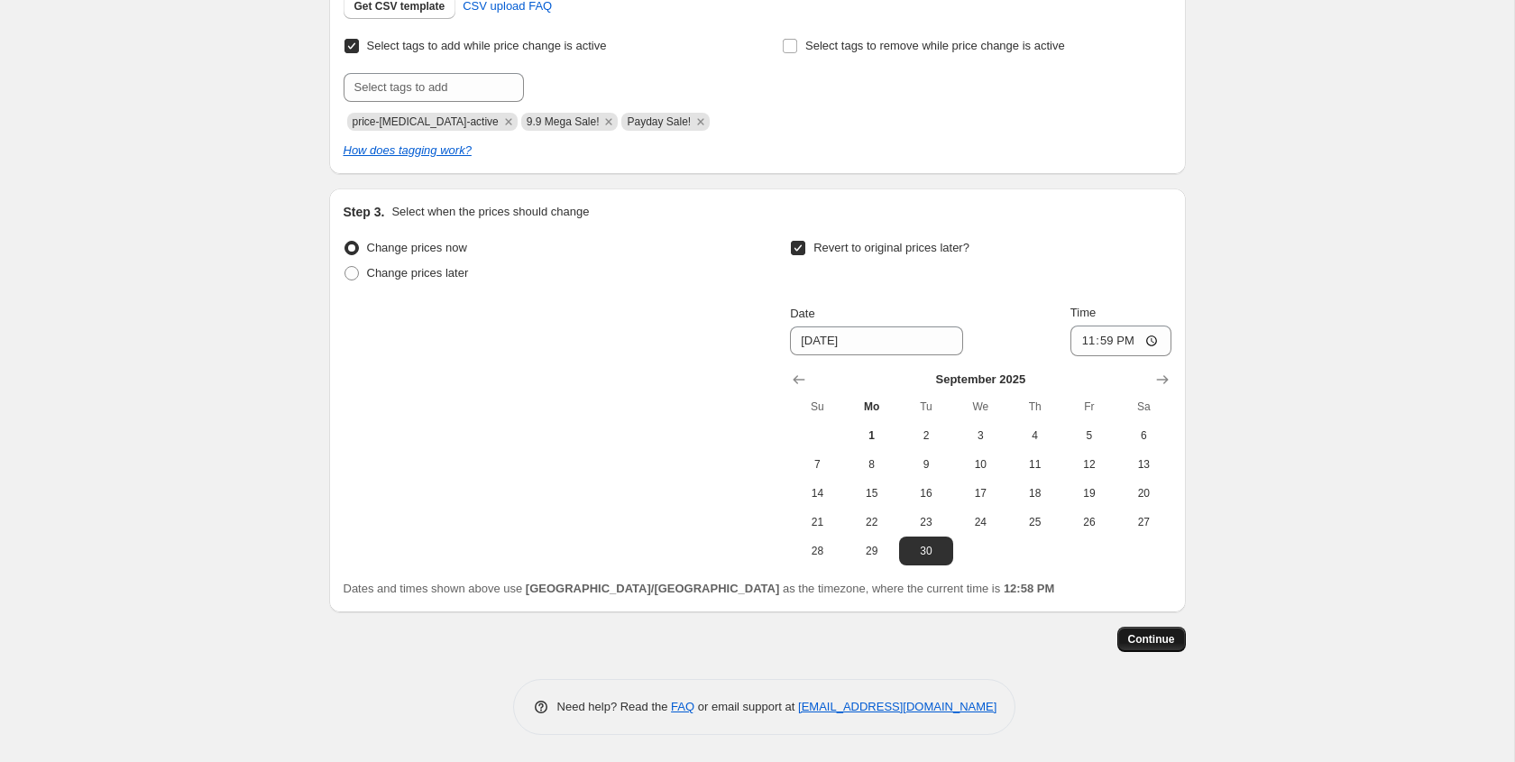
click at [1152, 638] on span "Continue" at bounding box center [1151, 639] width 47 height 14
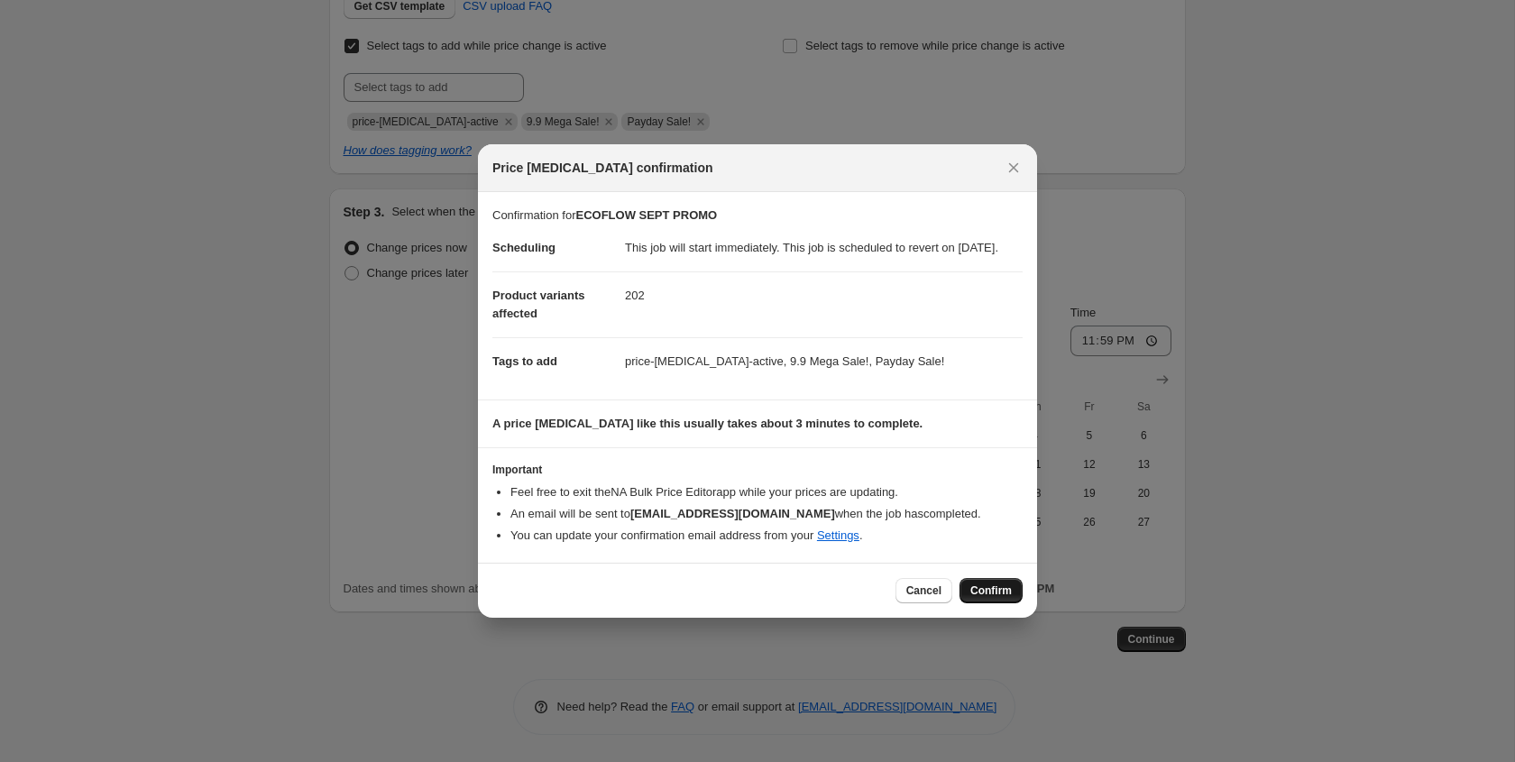
click at [987, 598] on span "Confirm" at bounding box center [991, 591] width 41 height 14
